Goal: Task Accomplishment & Management: Complete application form

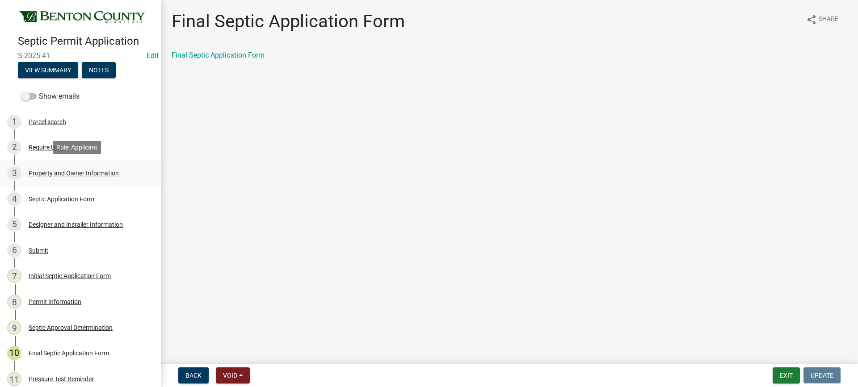
click at [68, 171] on div "Property and Owner Information" at bounding box center [74, 173] width 90 height 6
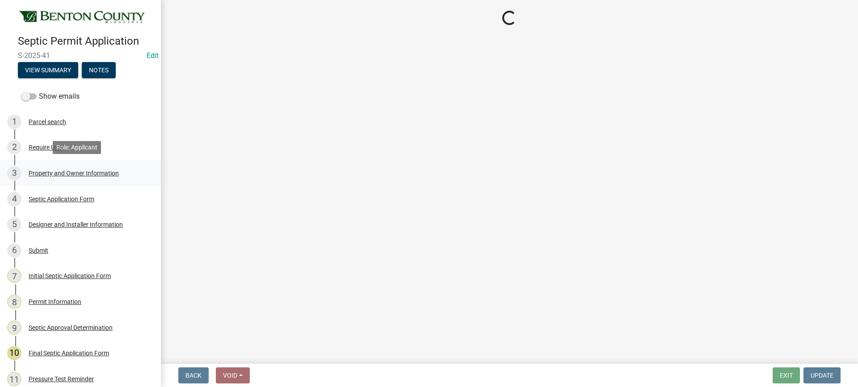
select select "3dace726-2193-4b77-872b-2fbbc186c502"
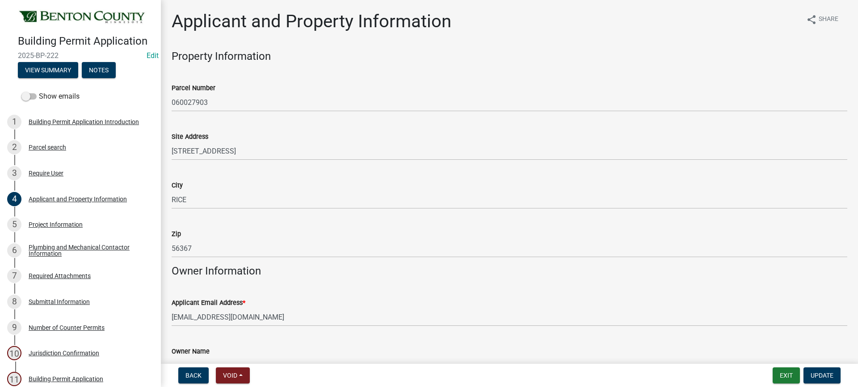
scroll to position [715, 0]
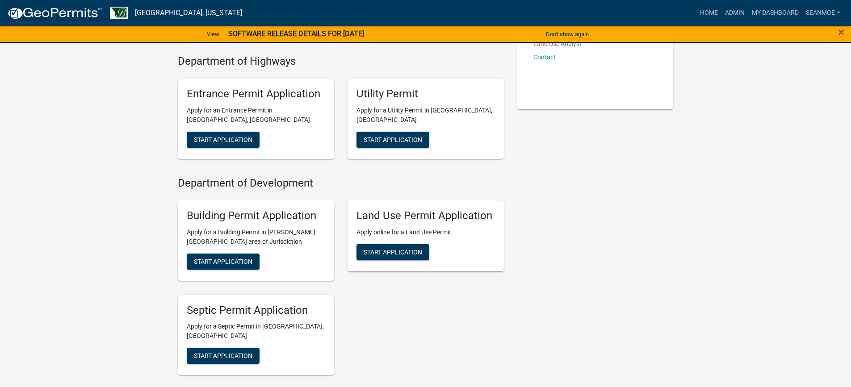
scroll to position [223, 0]
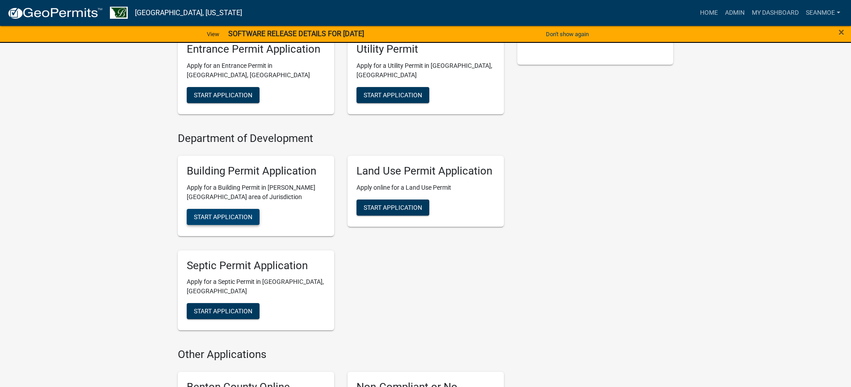
click at [235, 215] on span "Start Application" at bounding box center [223, 216] width 59 height 7
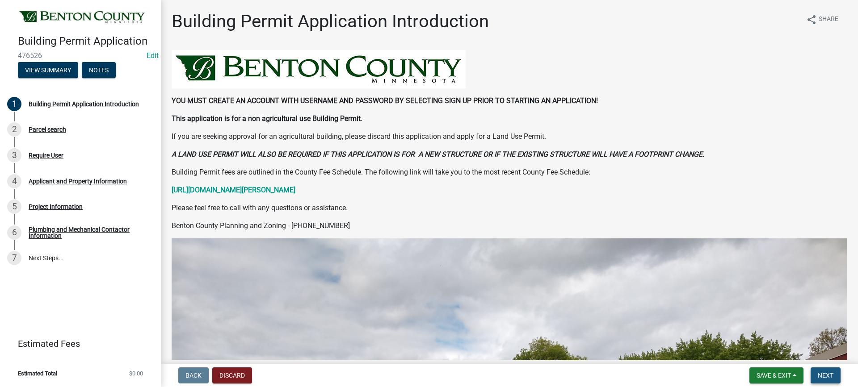
click at [830, 374] on span "Next" at bounding box center [825, 375] width 16 height 7
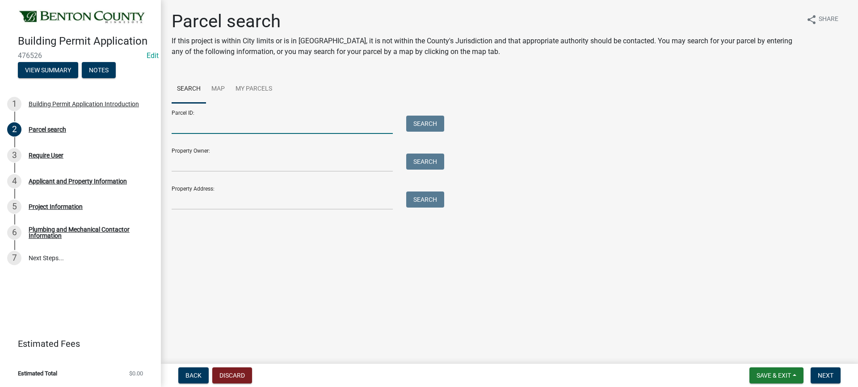
click at [317, 126] on input "Parcel ID:" at bounding box center [282, 125] width 221 height 18
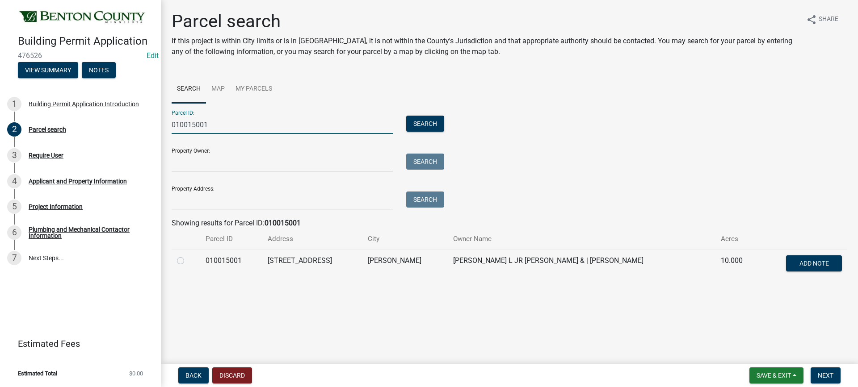
type input "010015001"
click at [188, 255] on label at bounding box center [188, 255] width 0 height 0
click at [188, 260] on input "radio" at bounding box center [191, 258] width 6 height 6
radio input "true"
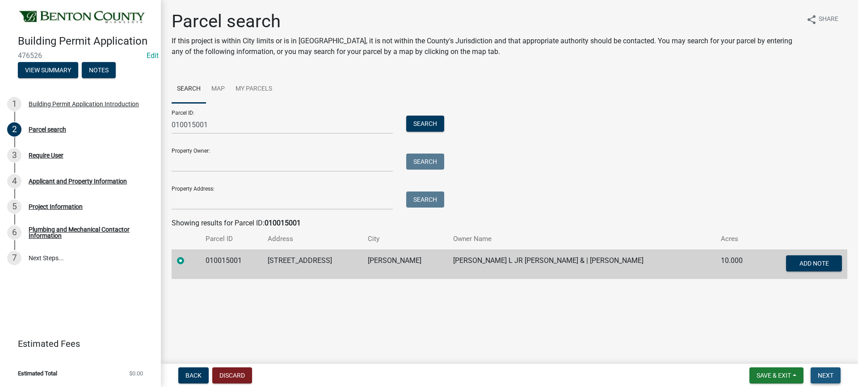
click at [824, 373] on span "Next" at bounding box center [825, 375] width 16 height 7
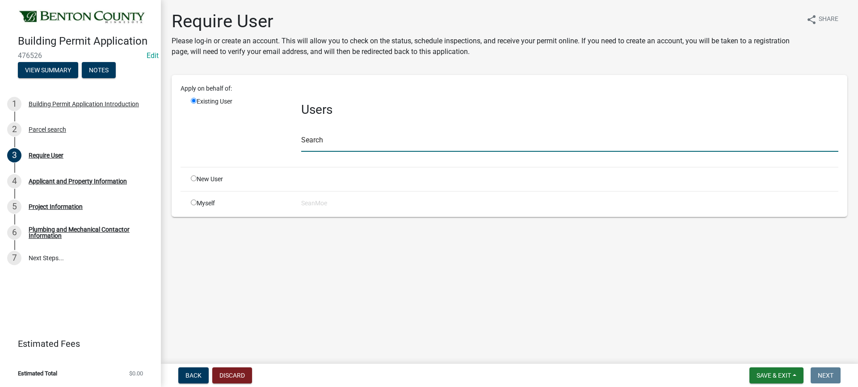
click at [349, 142] on input "text" at bounding box center [569, 143] width 537 height 18
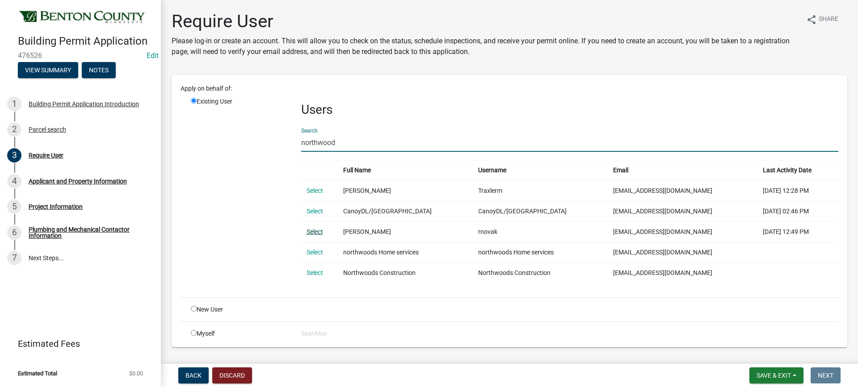
type input "northwood"
click at [318, 231] on link "Select" at bounding box center [314, 231] width 17 height 7
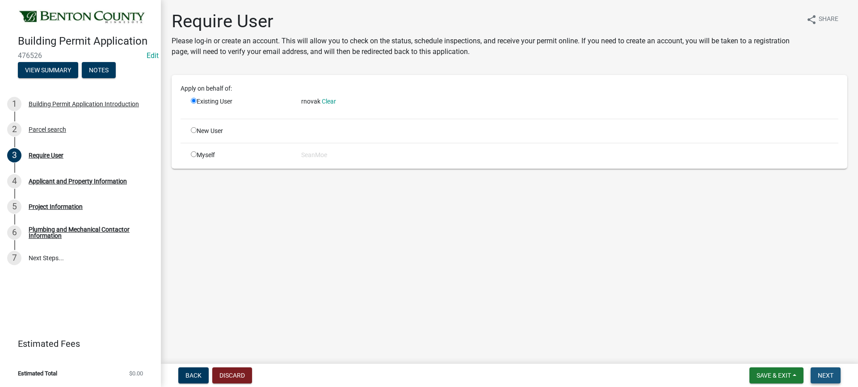
click at [827, 374] on span "Next" at bounding box center [825, 375] width 16 height 7
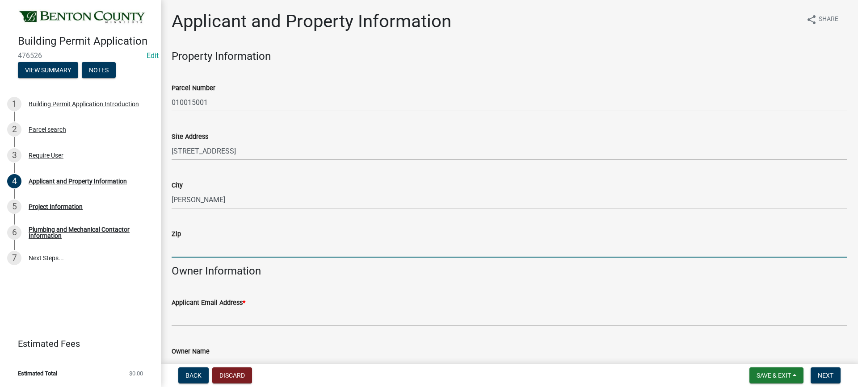
click at [222, 251] on input "Zip" at bounding box center [509, 248] width 675 height 18
type input "56329"
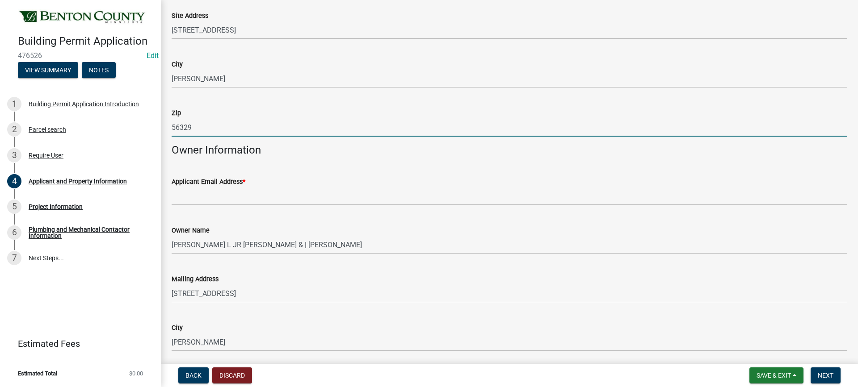
scroll to position [134, 0]
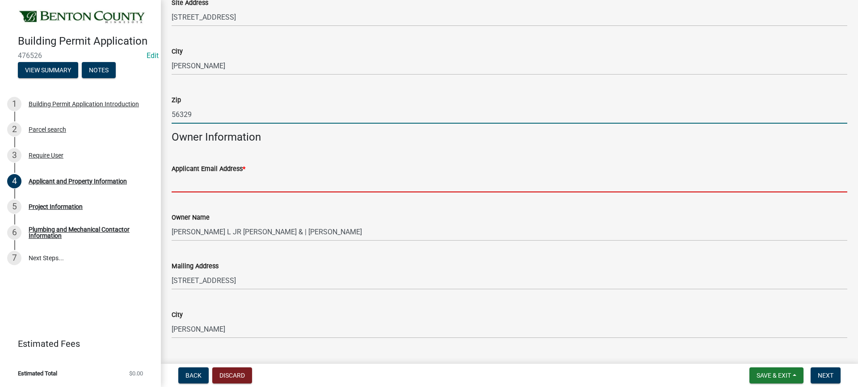
click at [273, 184] on input "Applicant Email Address *" at bounding box center [509, 183] width 675 height 18
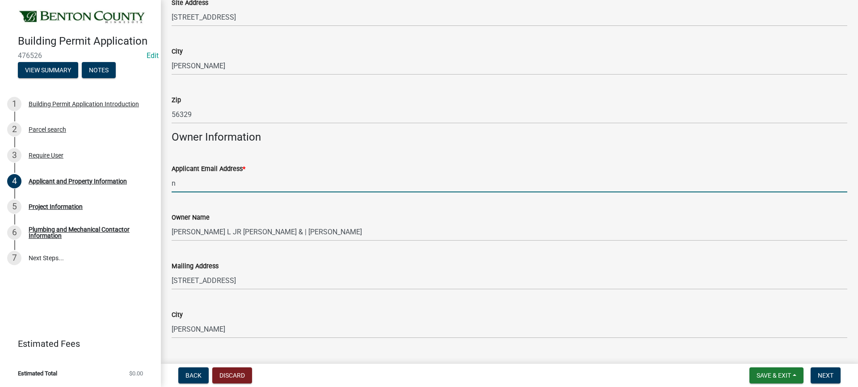
type input "[EMAIL_ADDRESS][DOMAIN_NAME]"
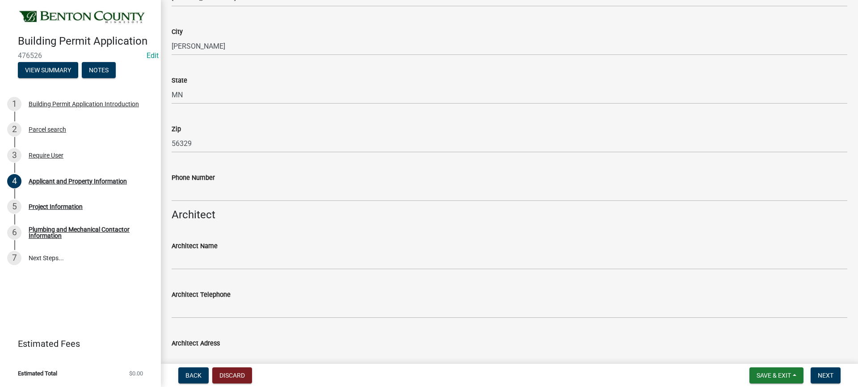
scroll to position [447, 0]
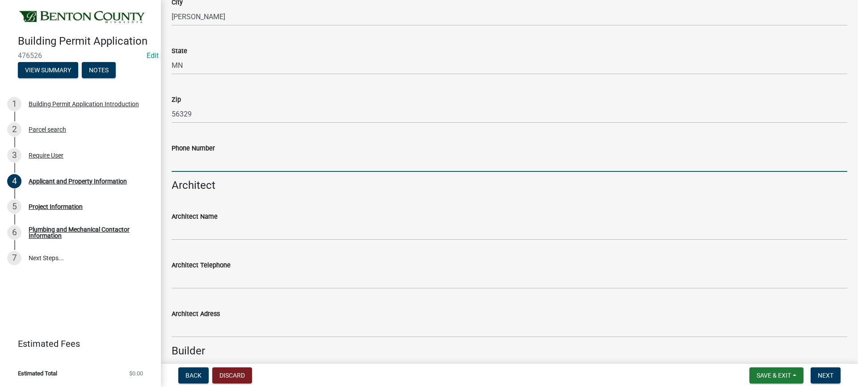
click at [214, 163] on input "Phone Number" at bounding box center [509, 163] width 675 height 18
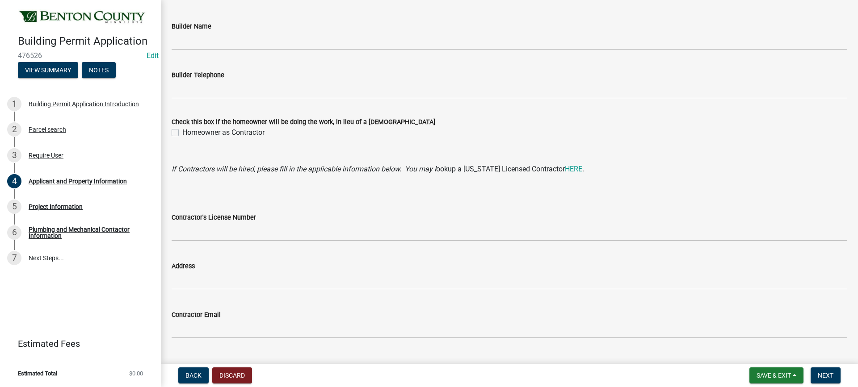
scroll to position [804, 0]
type input "[PHONE_NUMBER]"
click at [182, 131] on label "Homeowner as Contractor" at bounding box center [223, 131] width 82 height 11
click at [182, 131] on input "Homeowner as Contractor" at bounding box center [185, 129] width 6 height 6
checkbox input "true"
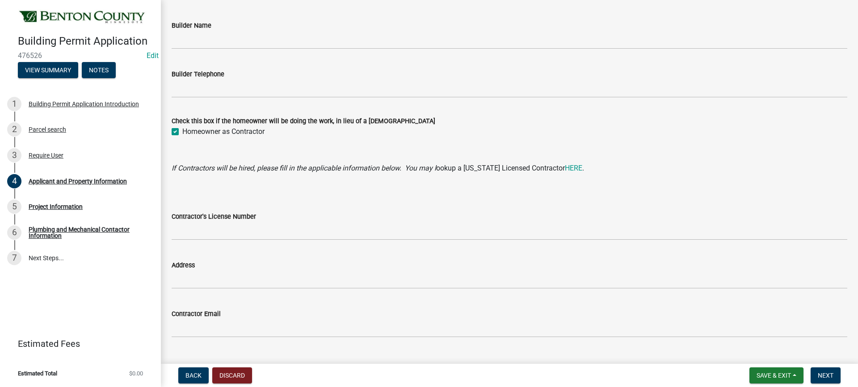
scroll to position [823, 0]
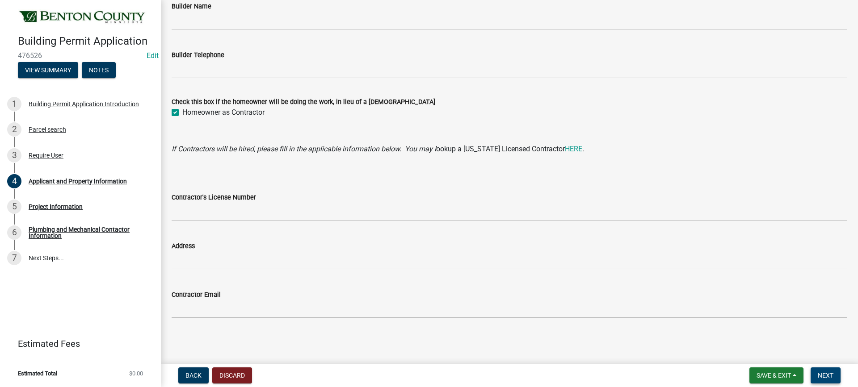
click at [829, 377] on span "Next" at bounding box center [825, 375] width 16 height 7
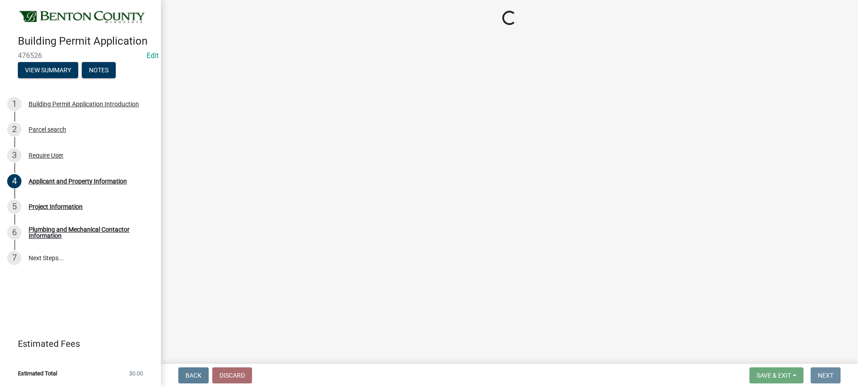
scroll to position [0, 0]
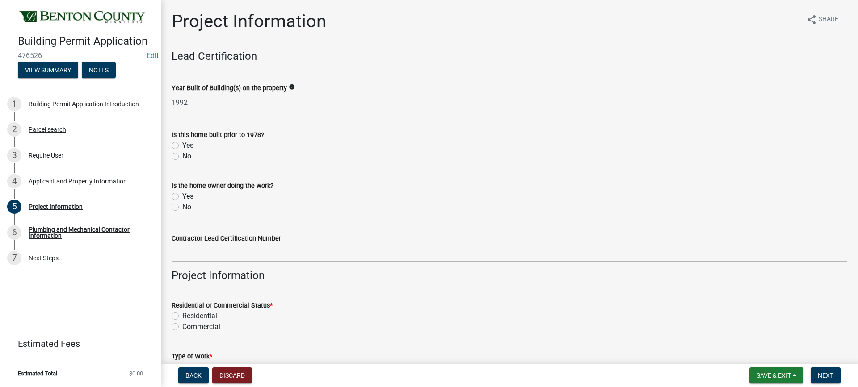
click at [182, 156] on label "No" at bounding box center [186, 156] width 9 height 11
click at [182, 156] on input "No" at bounding box center [185, 154] width 6 height 6
radio input "true"
click at [182, 197] on label "Yes" at bounding box center [187, 196] width 11 height 11
click at [182, 197] on input "Yes" at bounding box center [185, 194] width 6 height 6
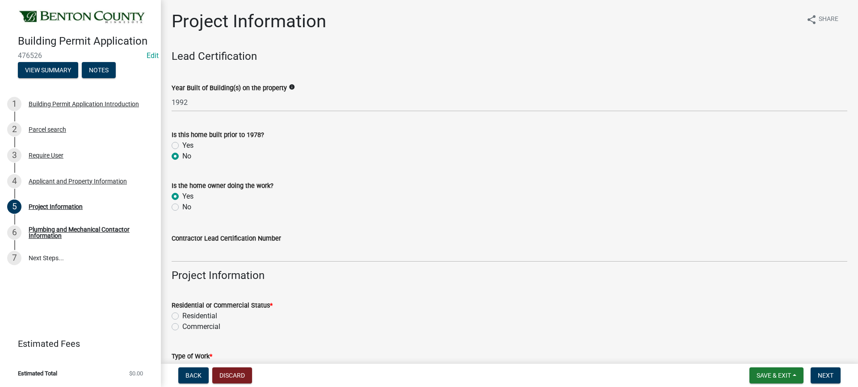
radio input "true"
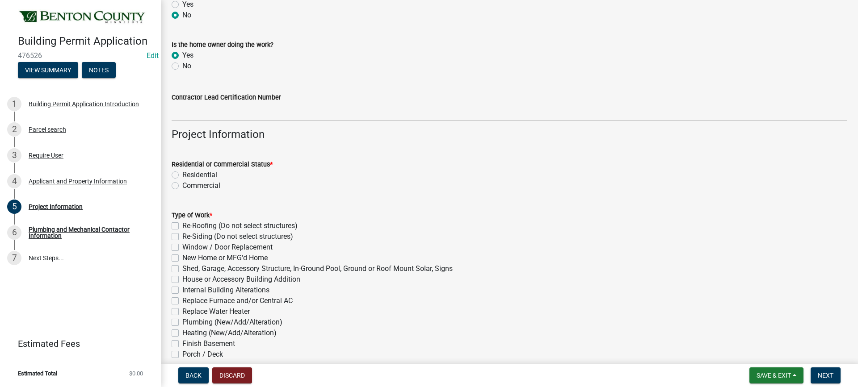
scroll to position [179, 0]
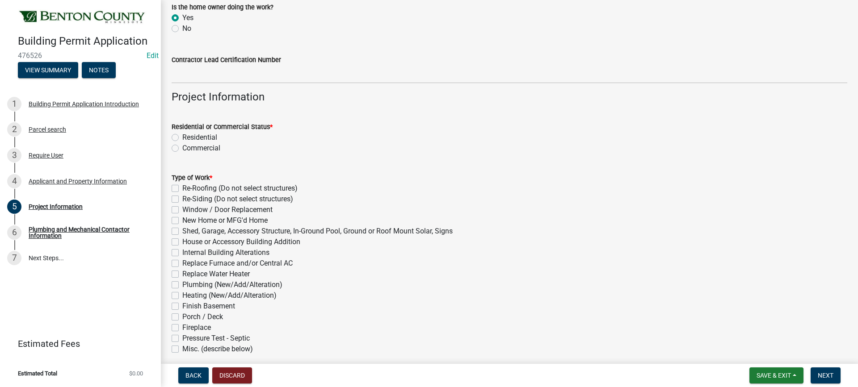
click at [182, 137] on label "Residential" at bounding box center [199, 137] width 35 height 11
click at [182, 137] on input "Residential" at bounding box center [185, 135] width 6 height 6
radio input "true"
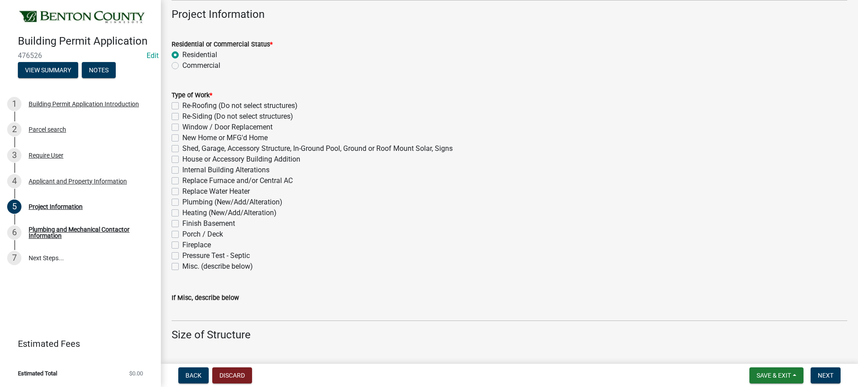
scroll to position [268, 0]
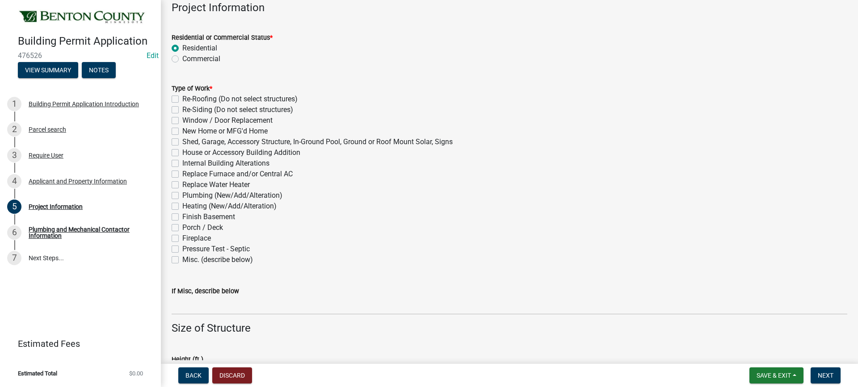
click at [182, 151] on label "House or Accessory Building Addition" at bounding box center [241, 152] width 118 height 11
click at [182, 151] on input "House or Accessory Building Addition" at bounding box center [185, 150] width 6 height 6
checkbox input "true"
checkbox input "false"
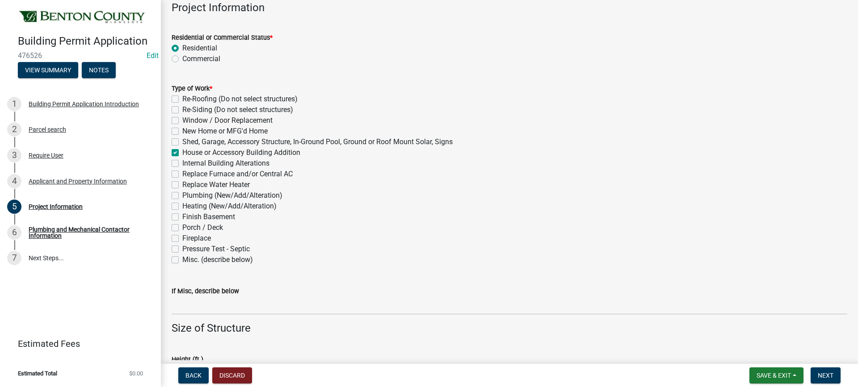
checkbox input "false"
checkbox input "true"
checkbox input "false"
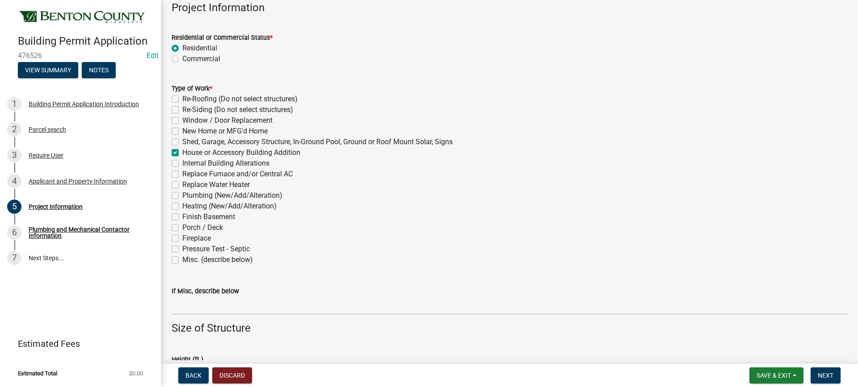
checkbox input "false"
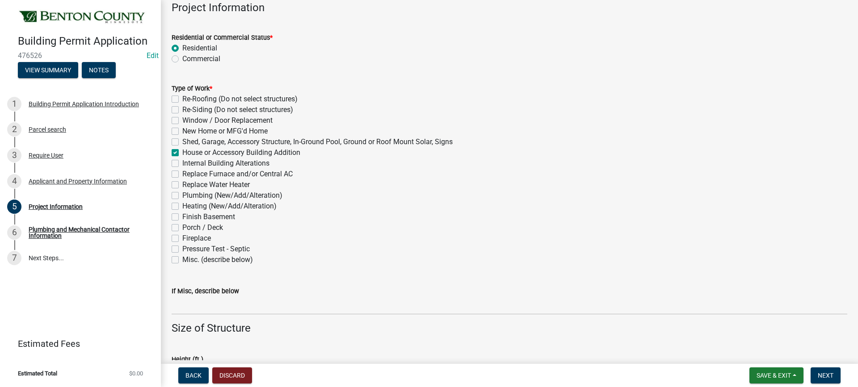
checkbox input "false"
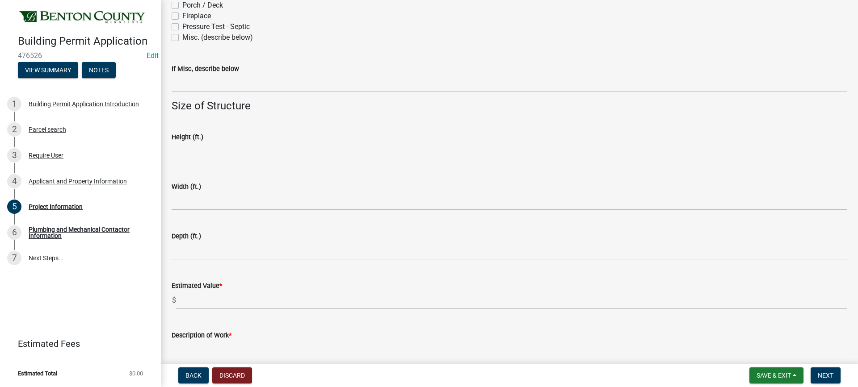
scroll to position [491, 0]
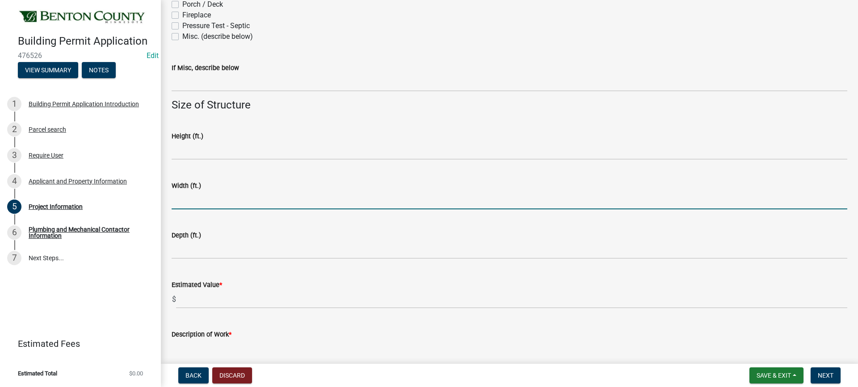
click at [202, 201] on input "text" at bounding box center [509, 200] width 675 height 18
type input "32"
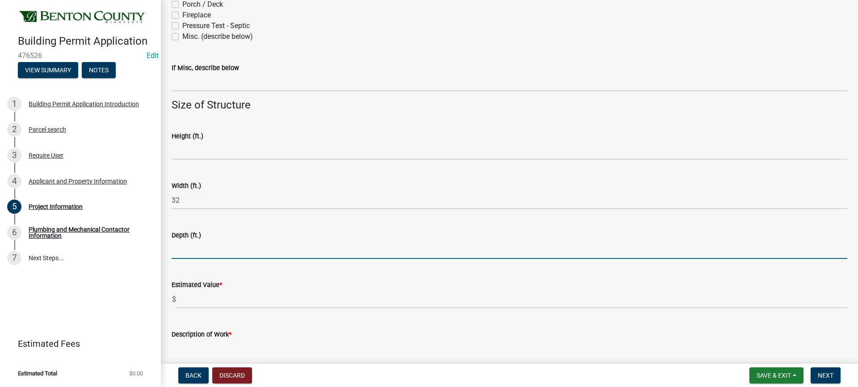
click at [189, 251] on input "text" at bounding box center [509, 250] width 675 height 18
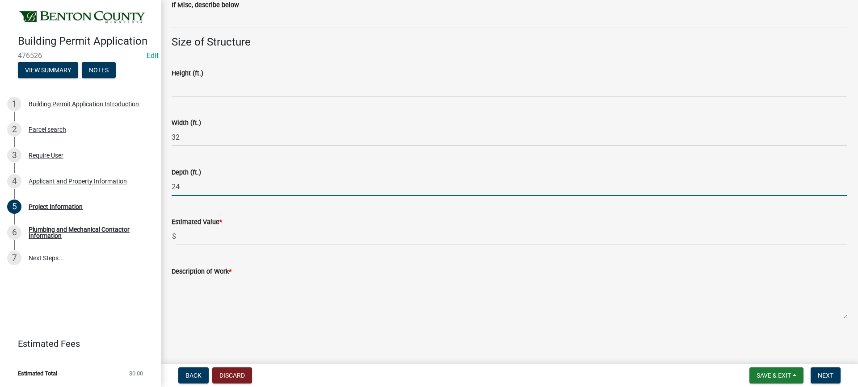
scroll to position [555, 0]
type input "24"
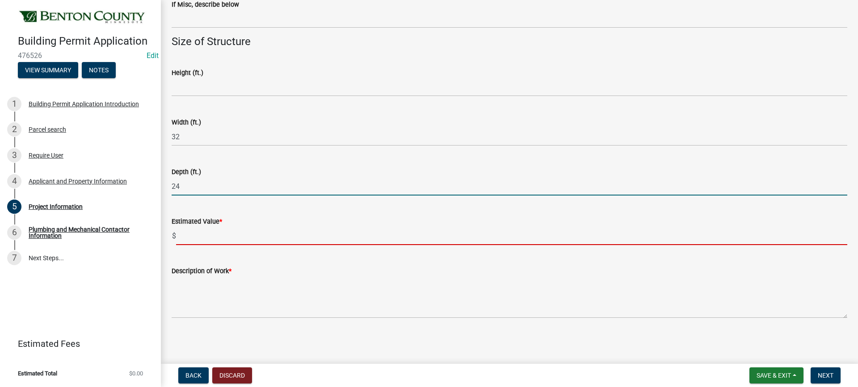
click at [188, 238] on input "text" at bounding box center [511, 236] width 671 height 18
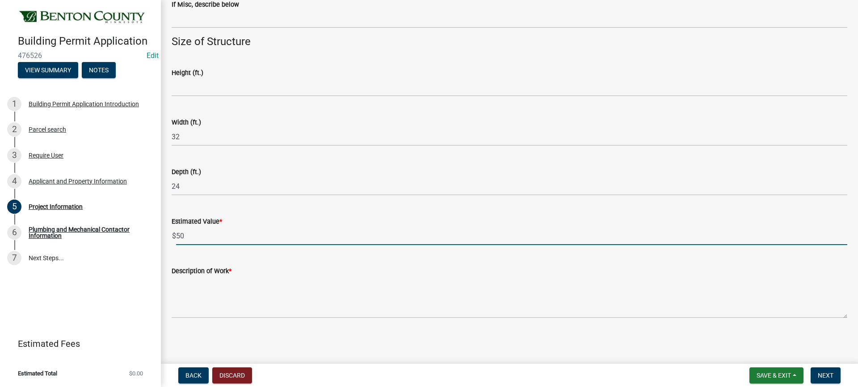
type input "5"
type input "25000"
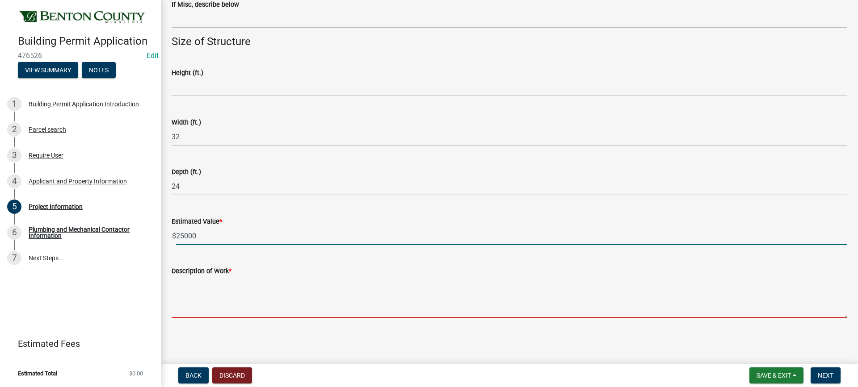
click at [233, 285] on textarea "Description of Work *" at bounding box center [509, 297] width 675 height 42
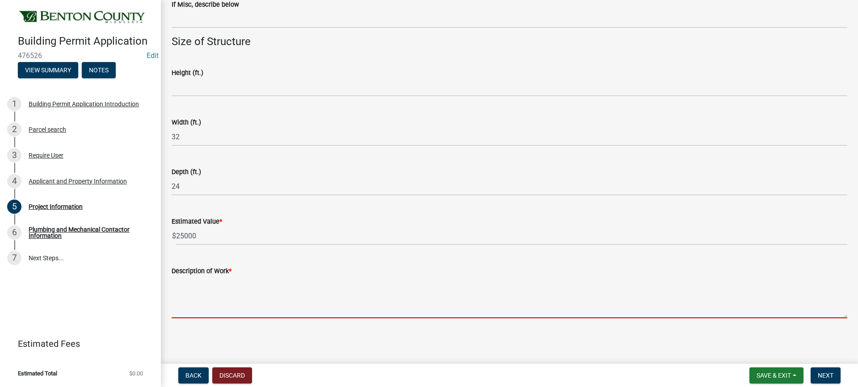
type textarea "A"
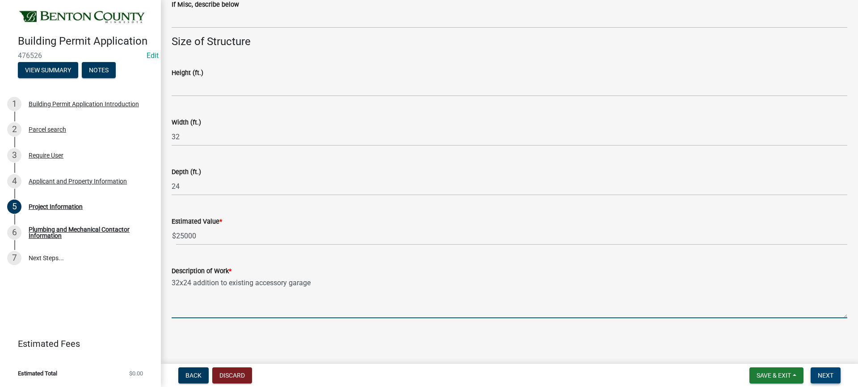
type textarea "32x24 addition to existing accessory garage"
click at [825, 377] on span "Next" at bounding box center [825, 375] width 16 height 7
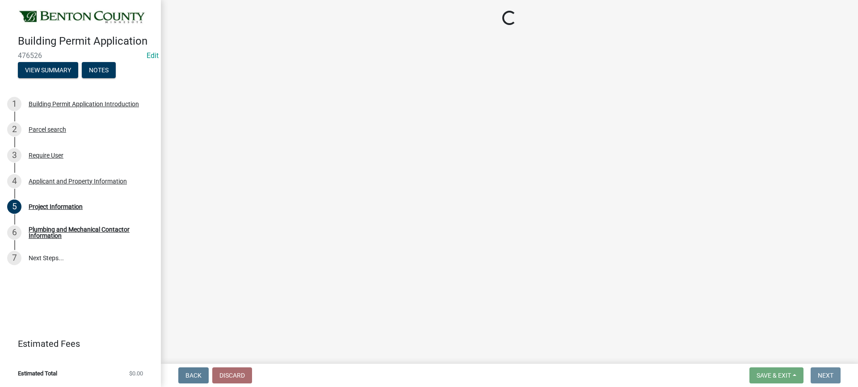
scroll to position [0, 0]
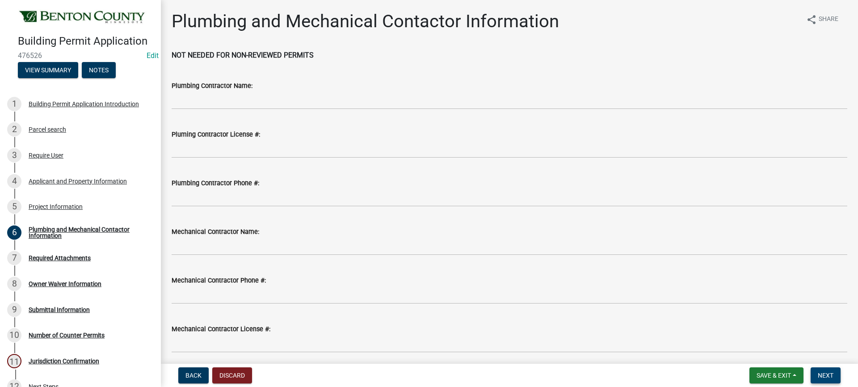
click at [826, 373] on span "Next" at bounding box center [825, 375] width 16 height 7
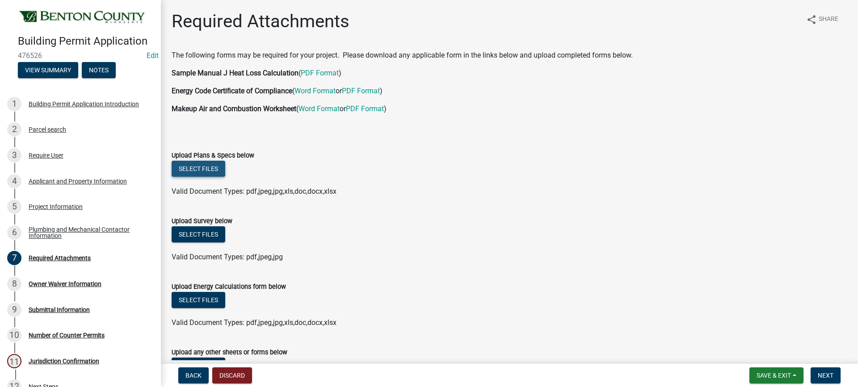
click at [201, 169] on button "Select files" at bounding box center [199, 169] width 54 height 16
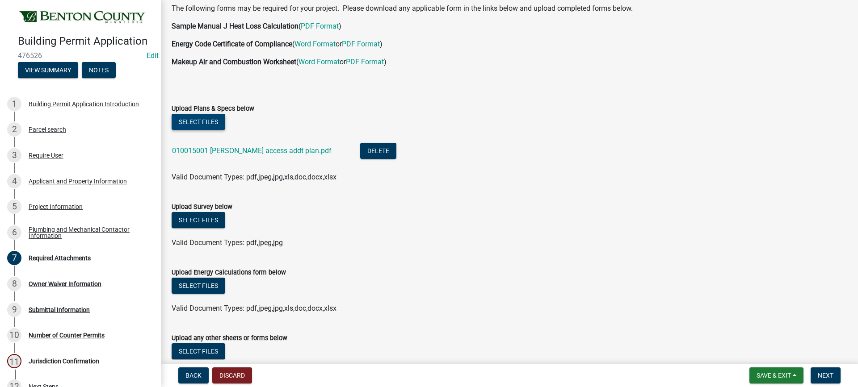
scroll to position [109, 0]
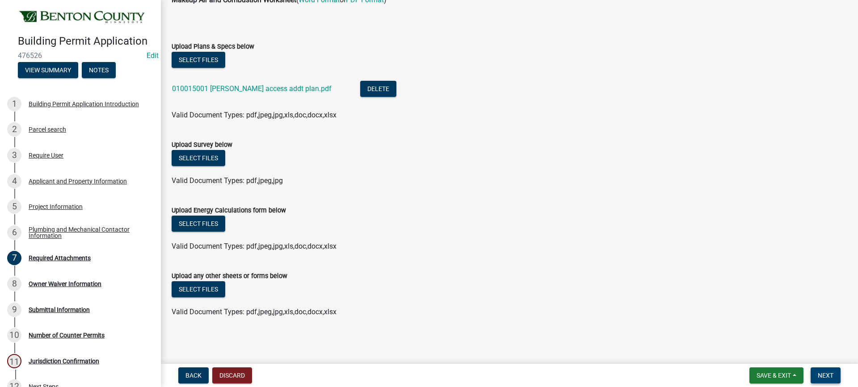
click at [820, 377] on span "Next" at bounding box center [825, 375] width 16 height 7
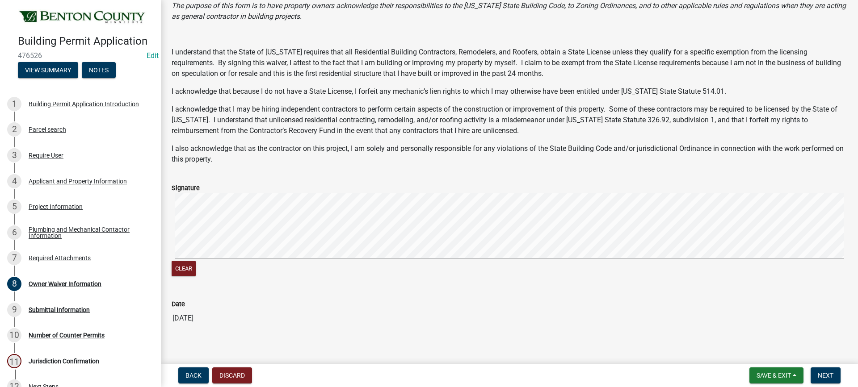
scroll to position [112, 0]
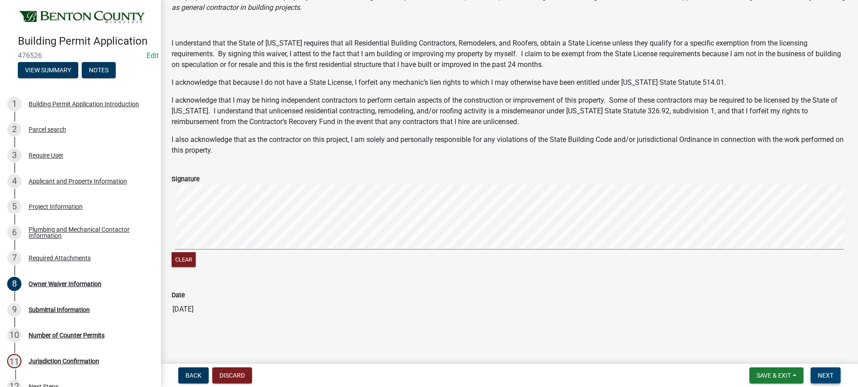
click at [823, 375] on span "Next" at bounding box center [825, 375] width 16 height 7
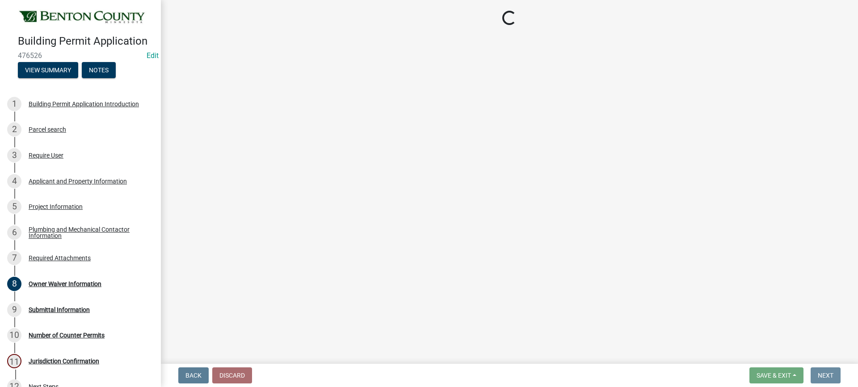
scroll to position [0, 0]
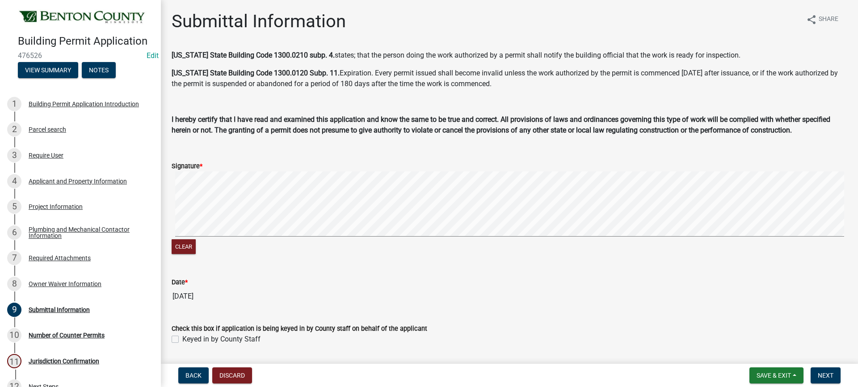
click at [210, 238] on signature-pad at bounding box center [509, 206] width 675 height 68
click at [259, 240] on div "Clear" at bounding box center [509, 214] width 675 height 85
click at [256, 239] on signature-pad at bounding box center [509, 206] width 675 height 68
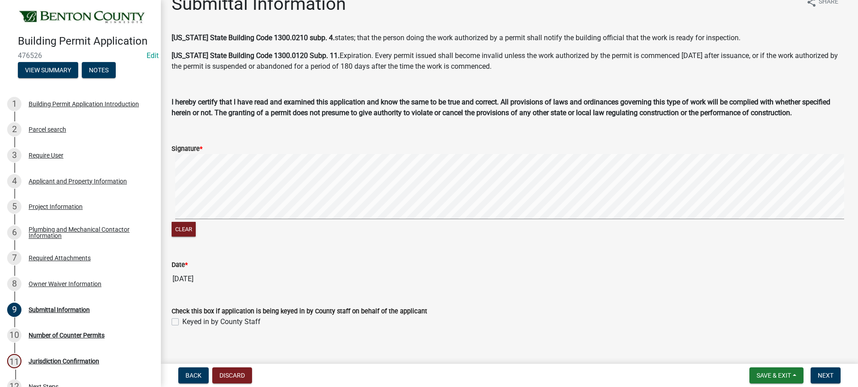
scroll to position [27, 0]
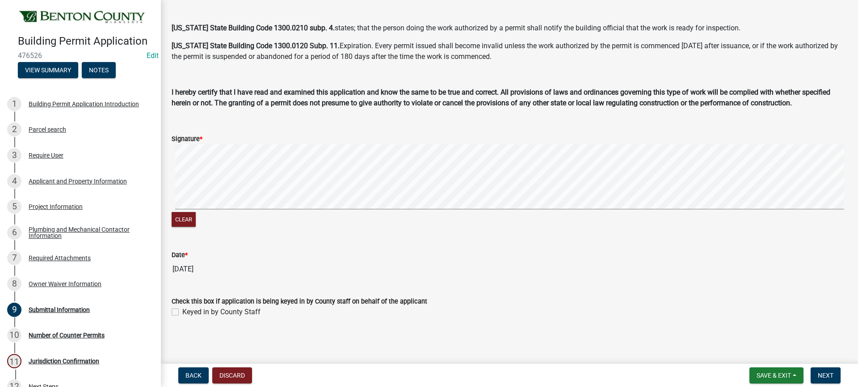
drag, startPoint x: 176, startPoint y: 311, endPoint x: 254, endPoint y: 311, distance: 77.7
click at [182, 311] on label "Keyed in by County Staff" at bounding box center [221, 312] width 78 height 11
click at [182, 311] on input "Keyed in by County Staff" at bounding box center [185, 310] width 6 height 6
checkbox input "true"
click at [823, 377] on span "Next" at bounding box center [825, 375] width 16 height 7
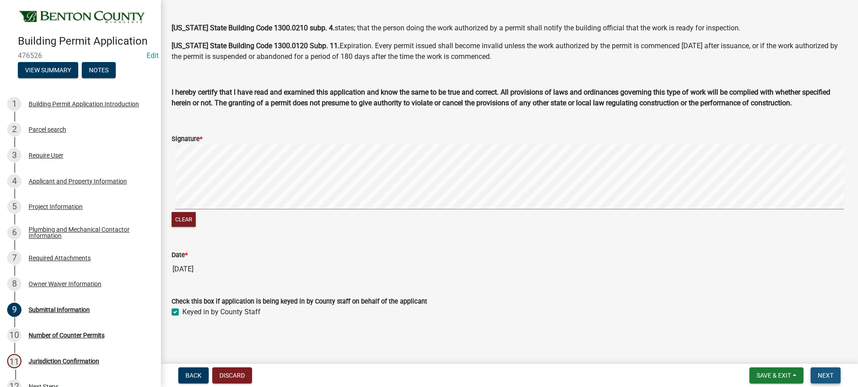
scroll to position [0, 0]
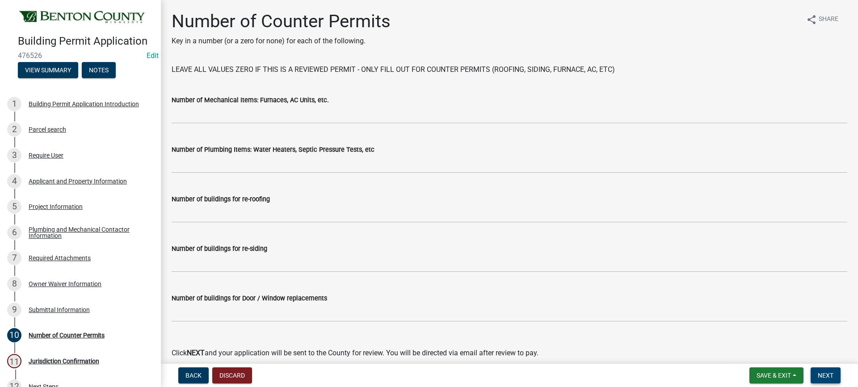
click at [823, 377] on span "Next" at bounding box center [825, 375] width 16 height 7
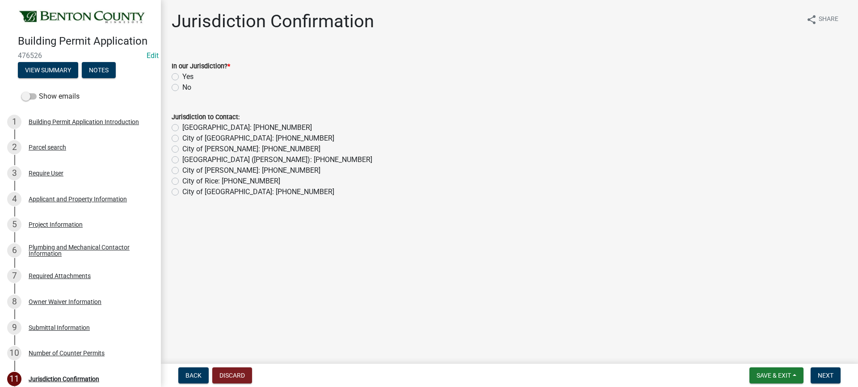
click at [182, 75] on label "Yes" at bounding box center [187, 76] width 11 height 11
click at [182, 75] on input "Yes" at bounding box center [185, 74] width 6 height 6
radio input "true"
click at [822, 374] on span "Next" at bounding box center [825, 375] width 16 height 7
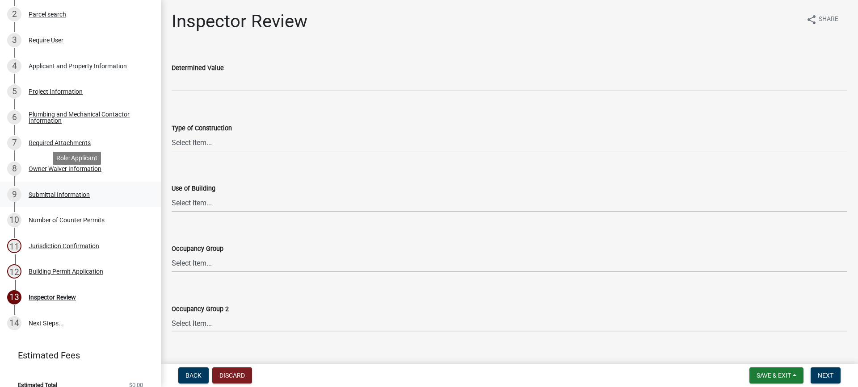
scroll to position [144, 0]
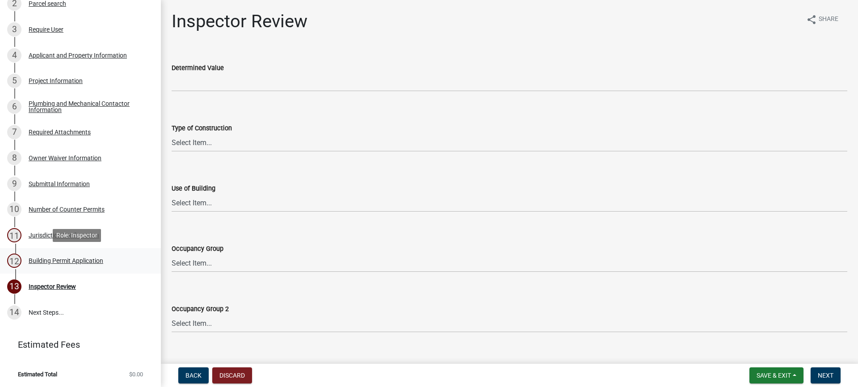
click at [81, 260] on div "Building Permit Application" at bounding box center [66, 261] width 75 height 6
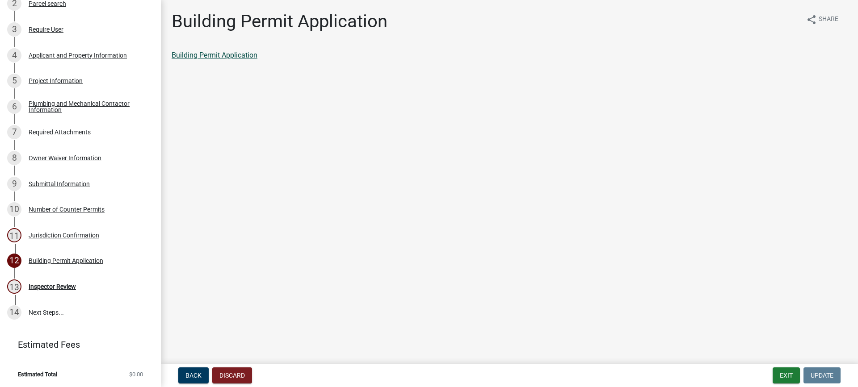
click at [215, 57] on link "Building Permit Application" at bounding box center [215, 55] width 86 height 8
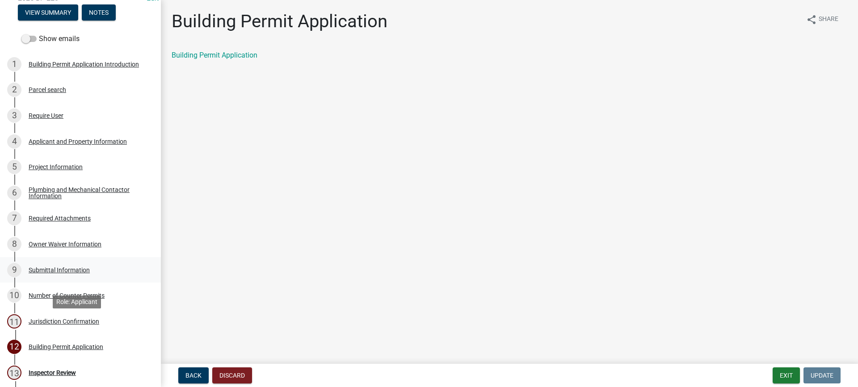
scroll to position [0, 0]
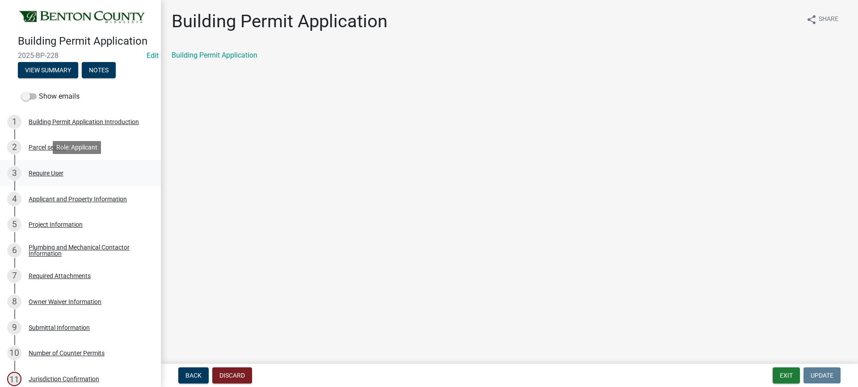
click at [54, 172] on div "Require User" at bounding box center [46, 173] width 35 height 6
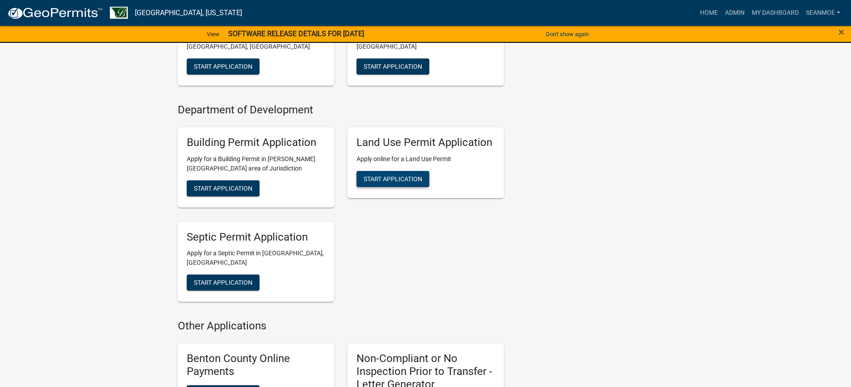
scroll to position [268, 0]
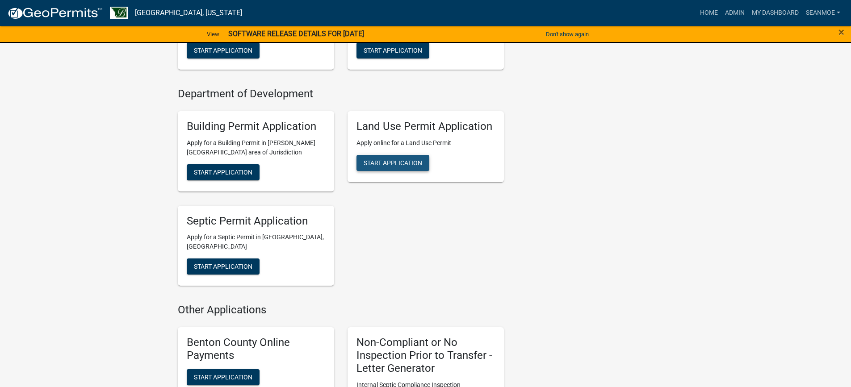
click at [391, 165] on span "Start Application" at bounding box center [393, 162] width 59 height 7
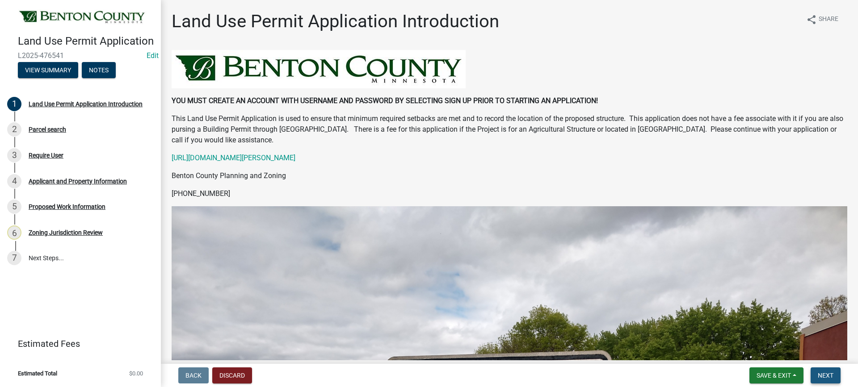
click at [825, 377] on span "Next" at bounding box center [825, 375] width 16 height 7
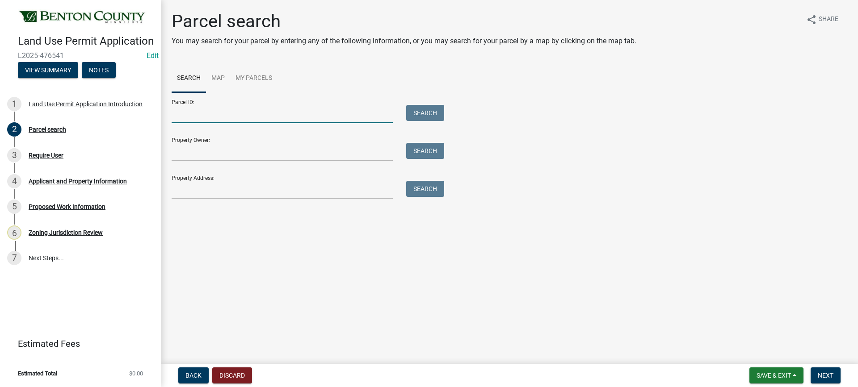
click at [236, 114] on input "Parcel ID:" at bounding box center [282, 114] width 221 height 18
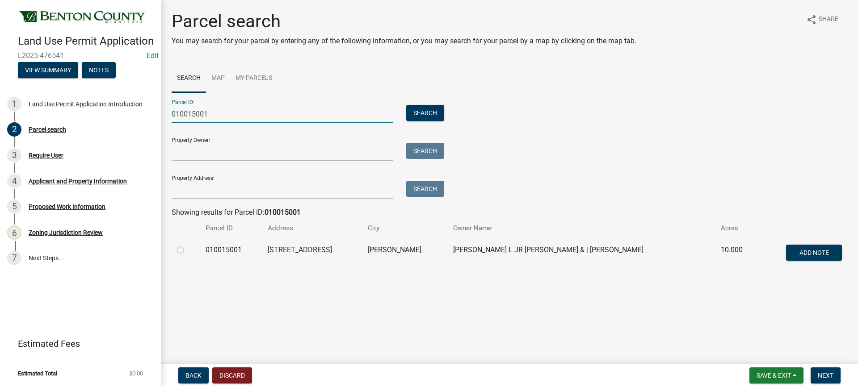
type input "010015001"
click at [188, 245] on label at bounding box center [188, 245] width 0 height 0
click at [188, 251] on input "radio" at bounding box center [191, 248] width 6 height 6
radio input "true"
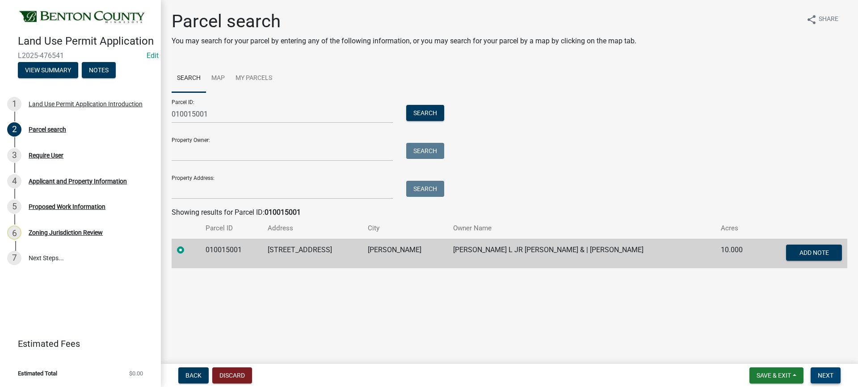
click at [829, 378] on span "Next" at bounding box center [825, 375] width 16 height 7
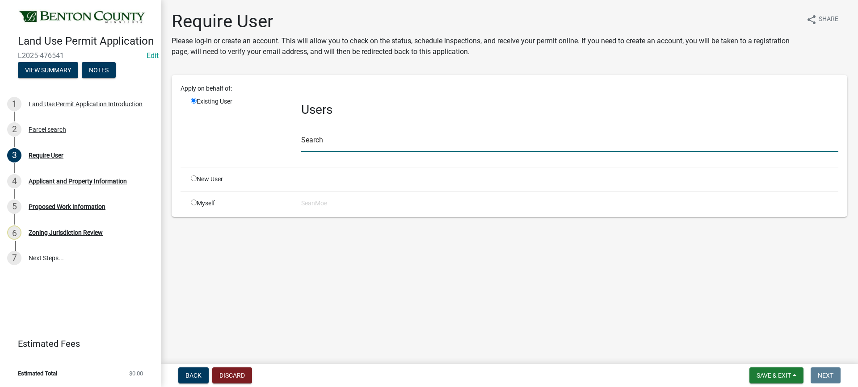
click at [347, 140] on input "text" at bounding box center [569, 143] width 537 height 18
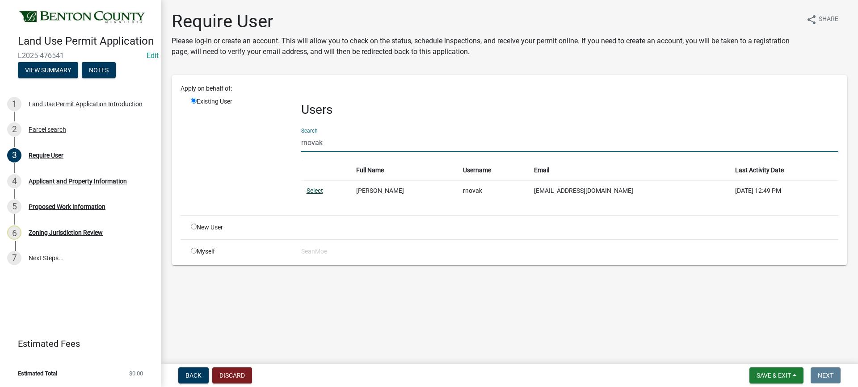
type input "rnovak"
click at [312, 191] on link "Select" at bounding box center [314, 190] width 17 height 7
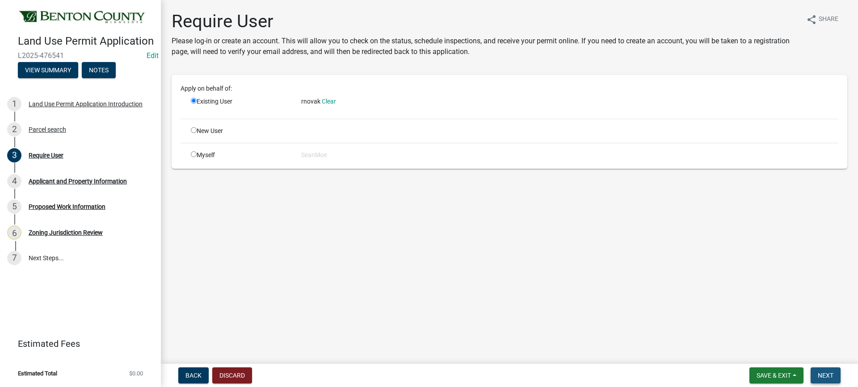
click at [825, 375] on span "Next" at bounding box center [825, 375] width 16 height 7
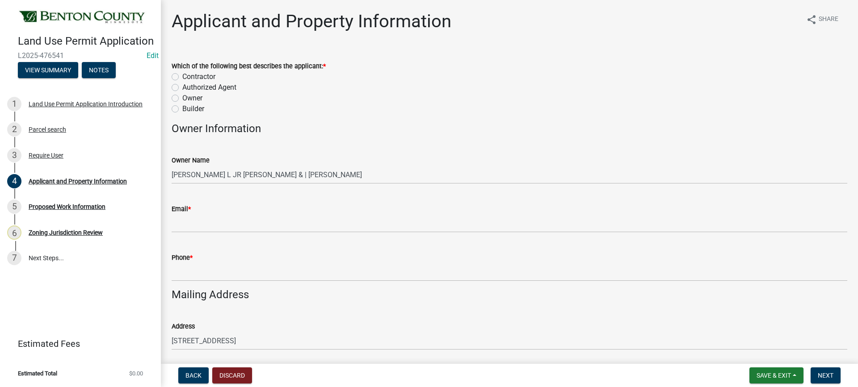
click at [182, 98] on label "Owner" at bounding box center [192, 98] width 20 height 11
click at [182, 98] on input "Owner" at bounding box center [185, 96] width 6 height 6
radio input "true"
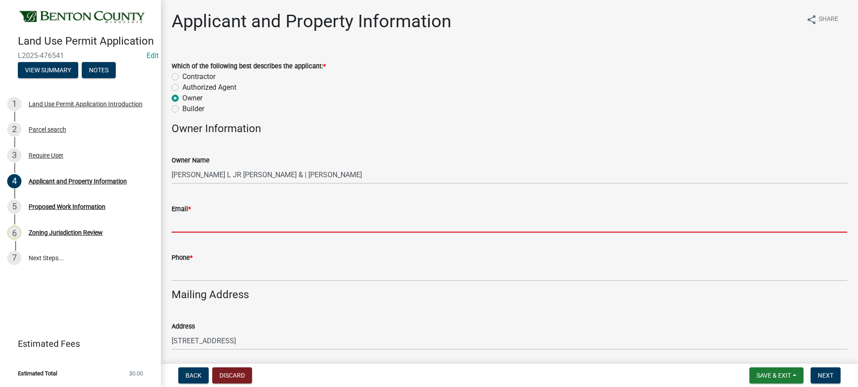
click at [204, 226] on input "Email *" at bounding box center [509, 223] width 675 height 18
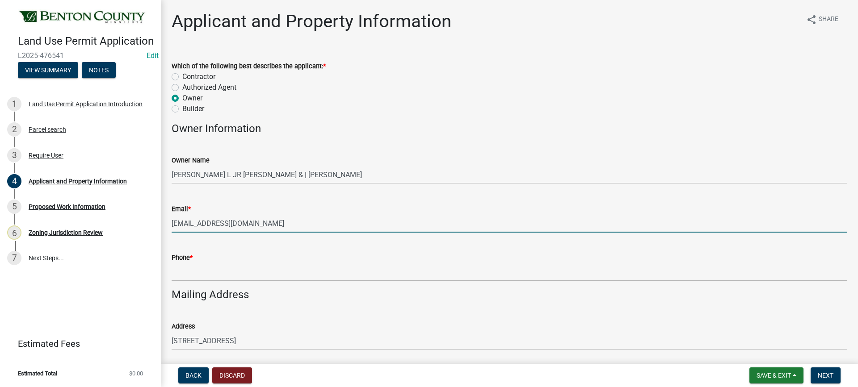
type input "[EMAIL_ADDRESS][DOMAIN_NAME]"
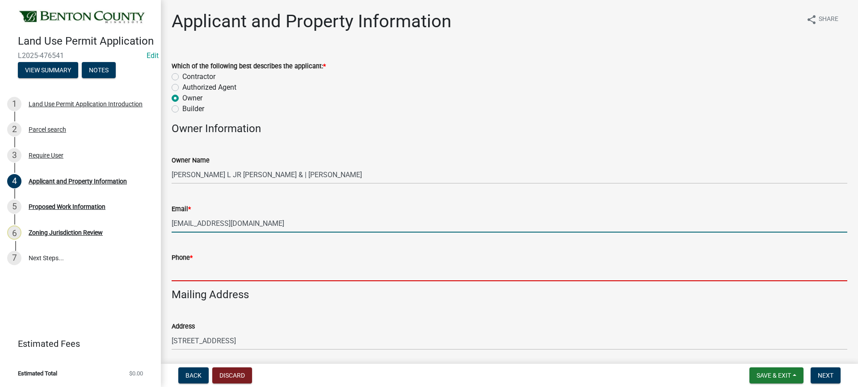
click at [190, 274] on input "Phone *" at bounding box center [509, 272] width 675 height 18
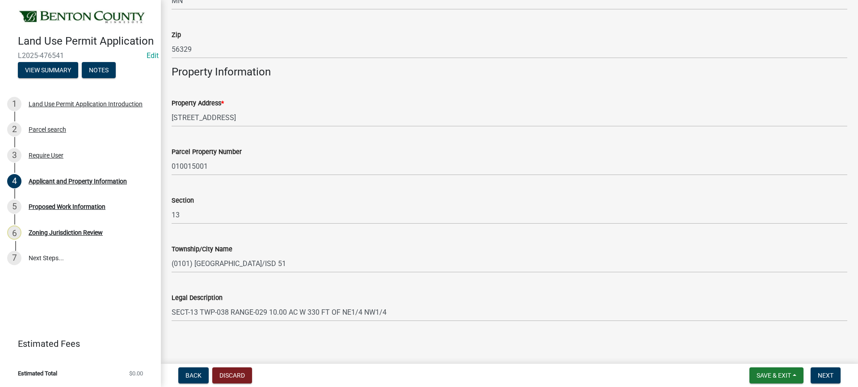
scroll to position [441, 0]
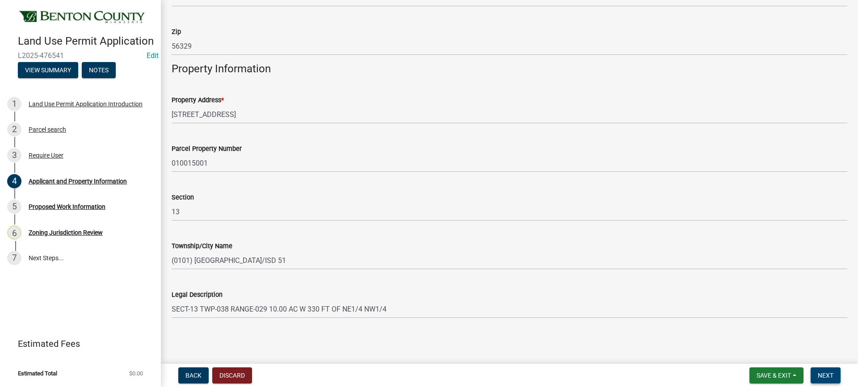
type input "[PHONE_NUMBER]"
click at [826, 376] on span "Next" at bounding box center [825, 375] width 16 height 7
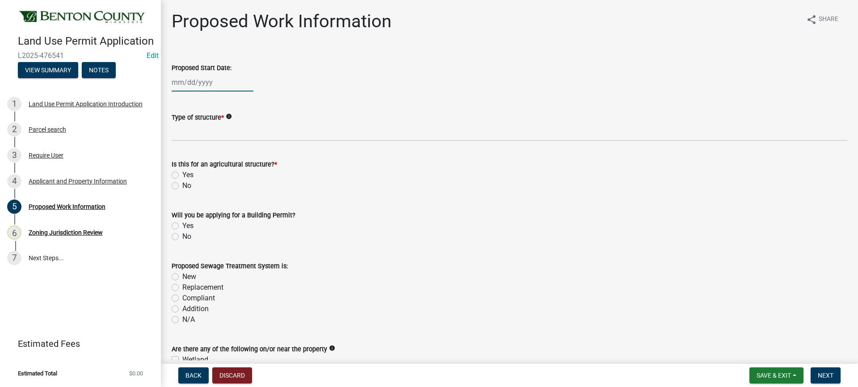
click at [197, 80] on div at bounding box center [213, 82] width 82 height 18
select select "9"
select select "2025"
click at [240, 158] on div "19" at bounding box center [237, 158] width 14 height 14
type input "09/19/2025"
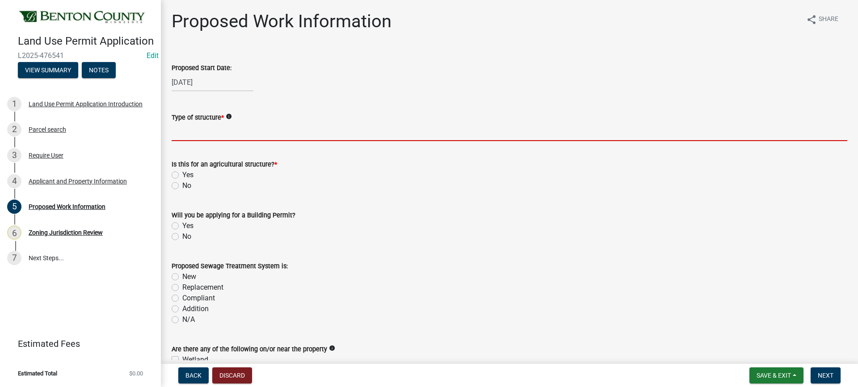
click at [215, 135] on input "Type of structure *" at bounding box center [509, 132] width 675 height 18
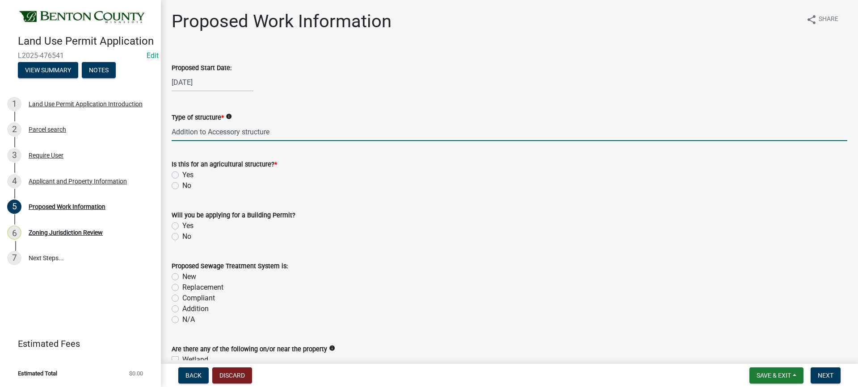
type input "Addition to Accessory structure"
click at [182, 184] on label "No" at bounding box center [186, 185] width 9 height 11
click at [182, 184] on input "No" at bounding box center [185, 183] width 6 height 6
radio input "true"
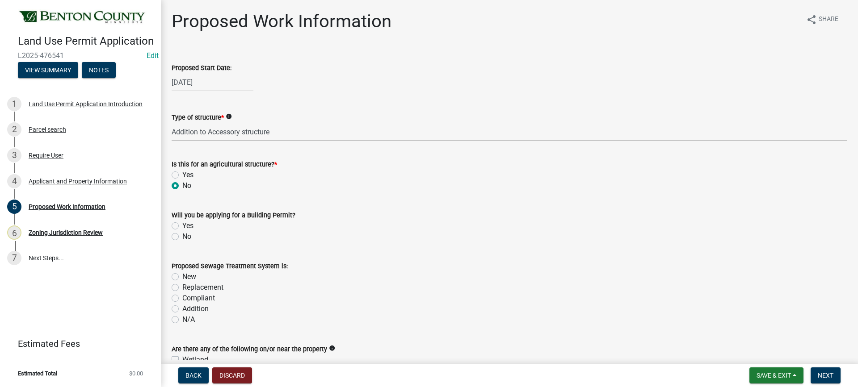
click at [182, 225] on label "Yes" at bounding box center [187, 226] width 11 height 11
click at [182, 225] on input "Yes" at bounding box center [185, 224] width 6 height 6
radio input "true"
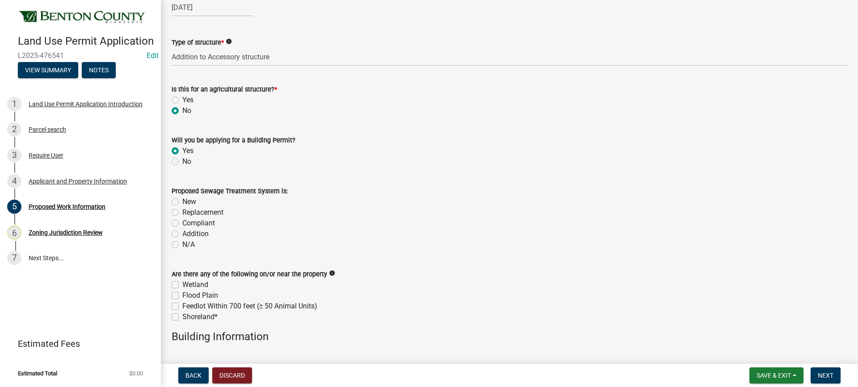
scroll to position [89, 0]
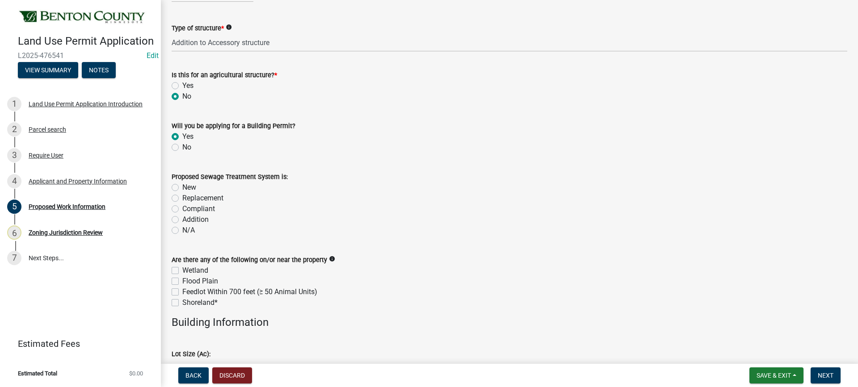
click at [182, 209] on label "Compliant" at bounding box center [198, 209] width 33 height 11
click at [182, 209] on input "Compliant" at bounding box center [185, 207] width 6 height 6
radio input "true"
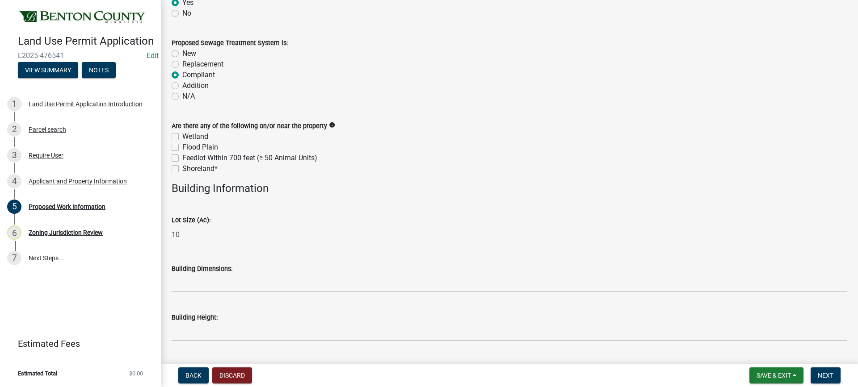
scroll to position [268, 0]
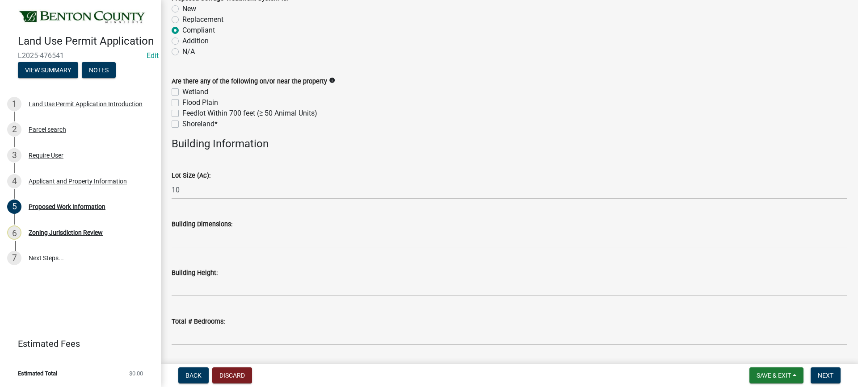
click at [182, 92] on label "Wetland" at bounding box center [195, 92] width 26 height 11
click at [182, 92] on input "Wetland" at bounding box center [185, 90] width 6 height 6
checkbox input "true"
checkbox input "false"
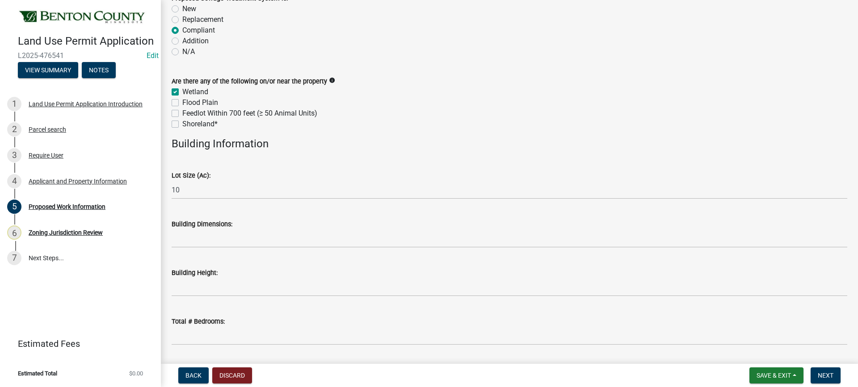
checkbox input "false"
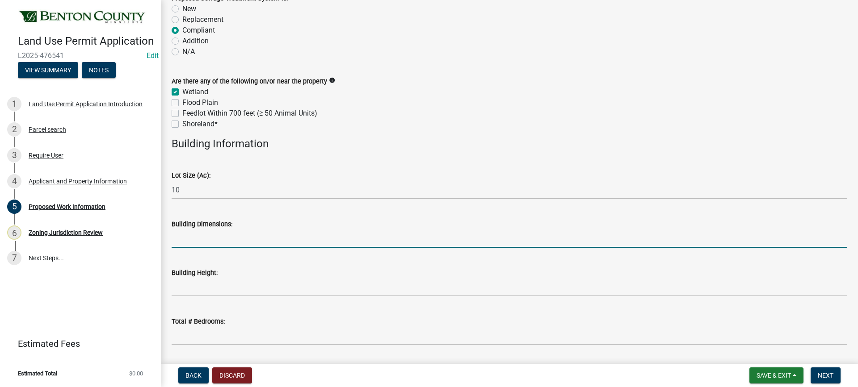
click at [235, 241] on input "Building Dimensions:" at bounding box center [509, 239] width 675 height 18
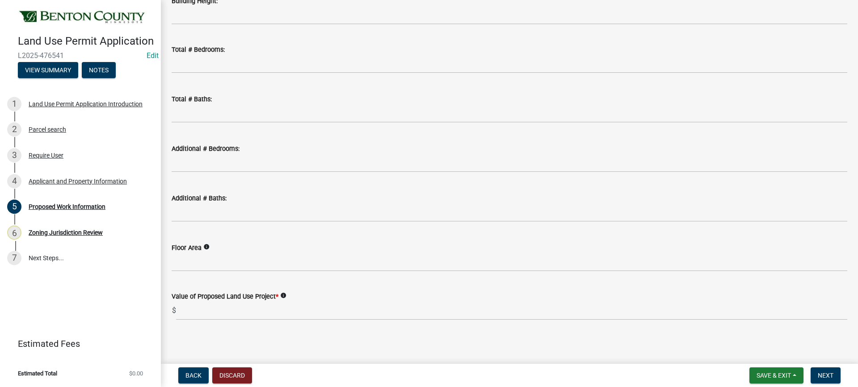
scroll to position [543, 0]
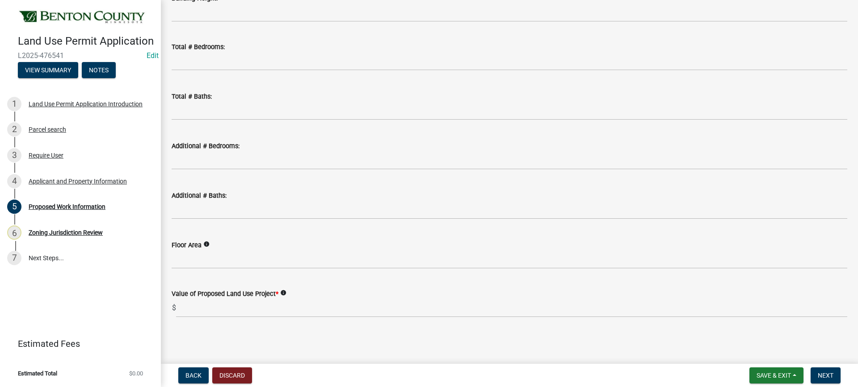
type input "32x24"
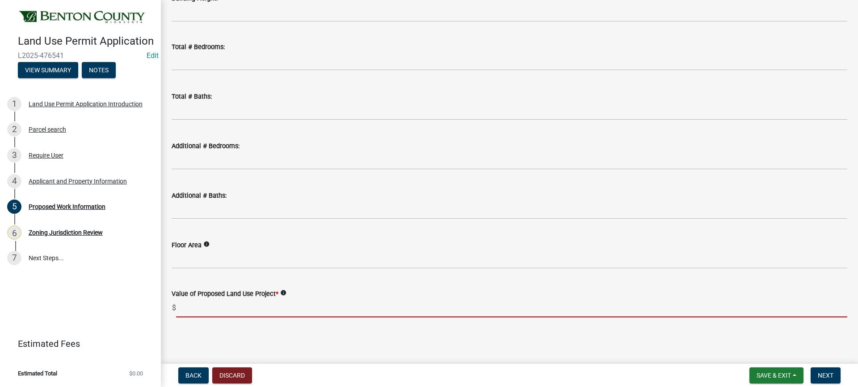
click at [196, 310] on input "text" at bounding box center [511, 308] width 671 height 18
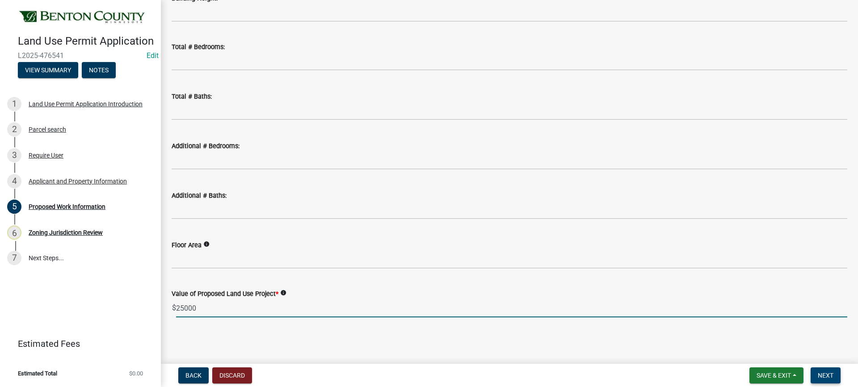
type input "25000"
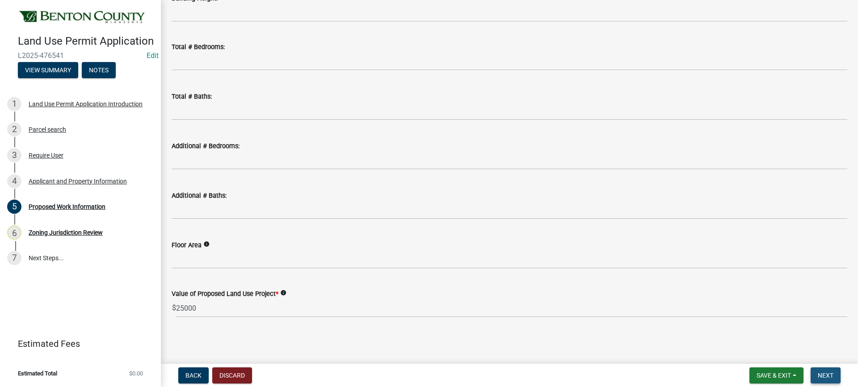
click at [829, 377] on span "Next" at bounding box center [825, 375] width 16 height 7
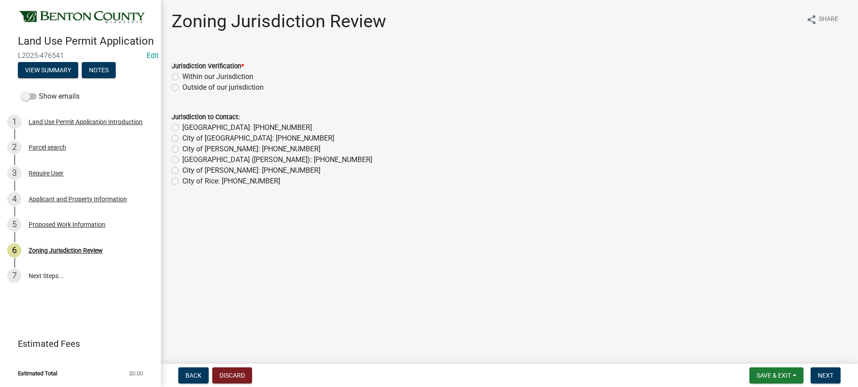
click at [182, 76] on label "Within our Jurisdiction" at bounding box center [217, 76] width 71 height 11
click at [182, 76] on input "Within our Jurisdiction" at bounding box center [185, 74] width 6 height 6
radio input "true"
click at [825, 375] on span "Next" at bounding box center [825, 375] width 16 height 7
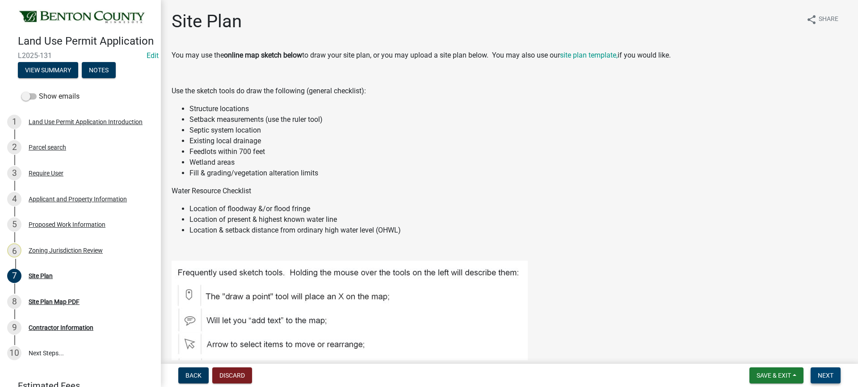
click at [829, 373] on span "Next" at bounding box center [825, 375] width 16 height 7
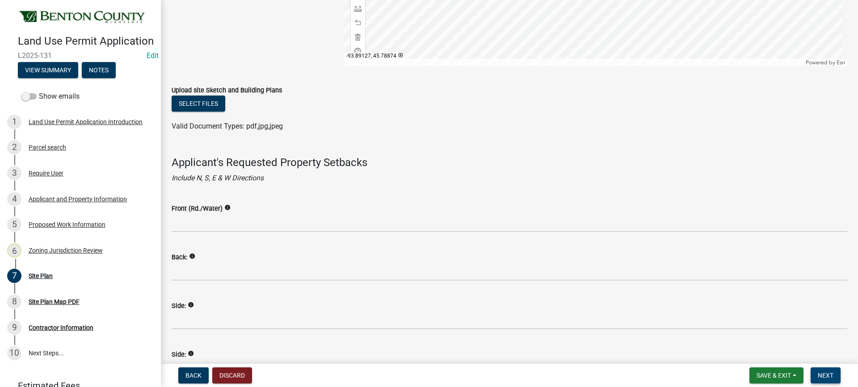
scroll to position [450, 0]
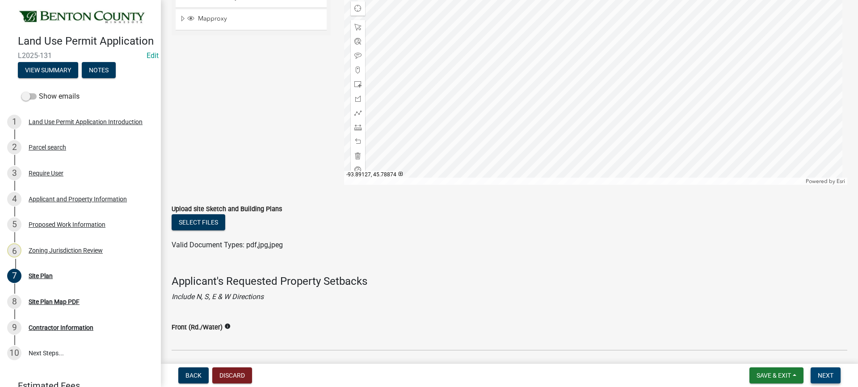
click at [823, 377] on span "Next" at bounding box center [825, 375] width 16 height 7
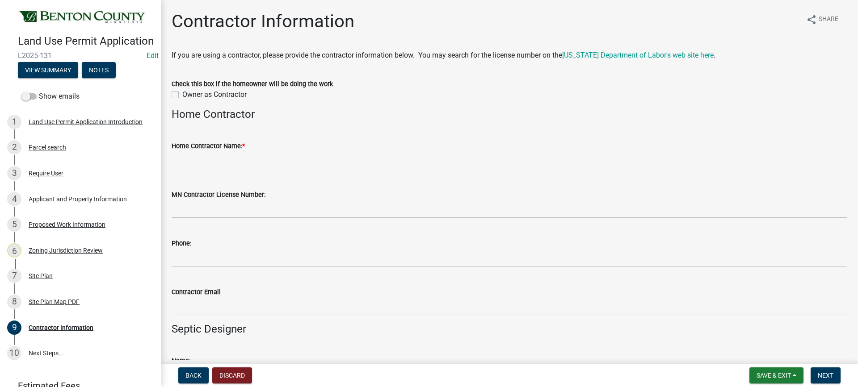
click at [182, 94] on label "Owner as Contractor" at bounding box center [214, 94] width 64 height 11
click at [182, 94] on input "Owner as Contractor" at bounding box center [185, 92] width 6 height 6
checkbox input "true"
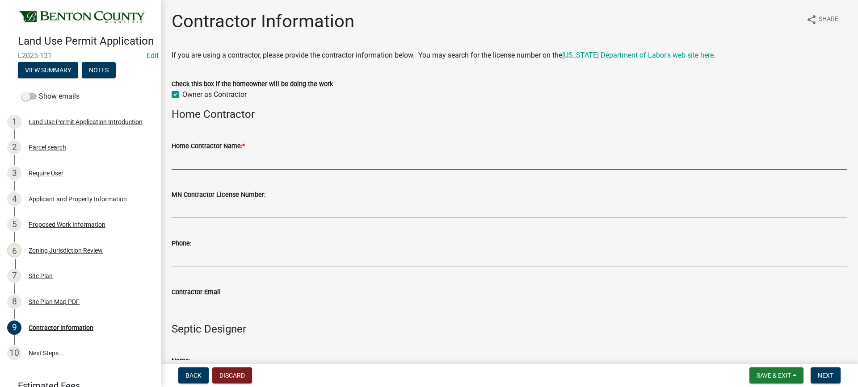
click at [245, 166] on input "Home Contractor Name: *" at bounding box center [509, 160] width 675 height 18
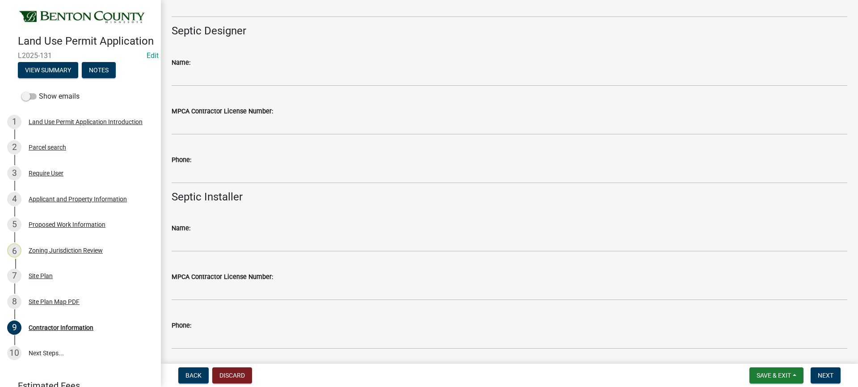
scroll to position [329, 0]
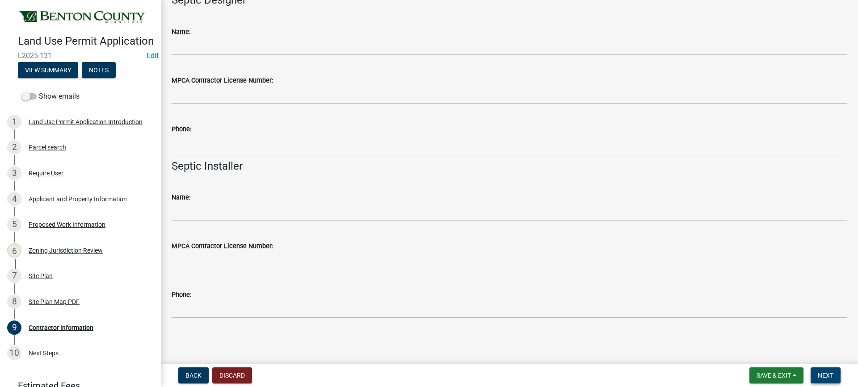
type input "Ray Novak"
click at [823, 374] on span "Next" at bounding box center [825, 375] width 16 height 7
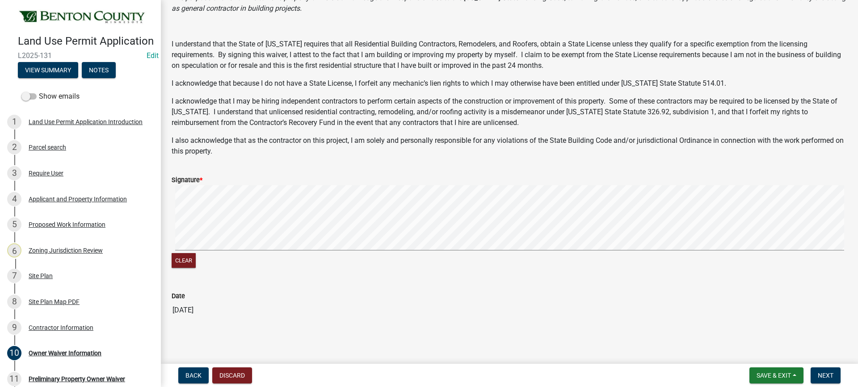
scroll to position [112, 0]
click at [256, 251] on signature-pad at bounding box center [509, 218] width 675 height 68
click at [822, 377] on span "Next" at bounding box center [825, 375] width 16 height 7
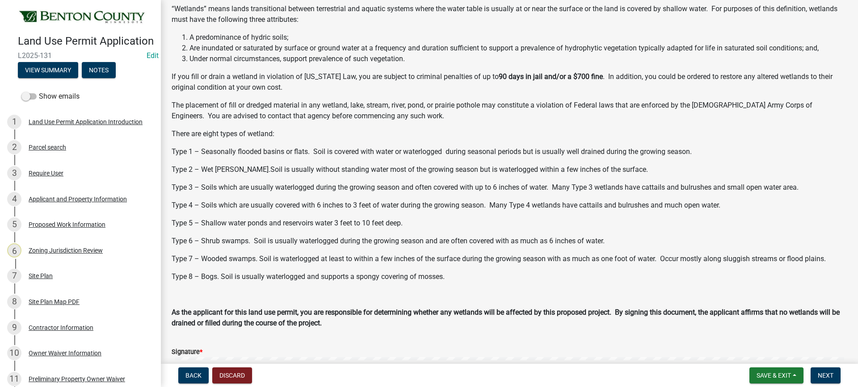
scroll to position [255, 0]
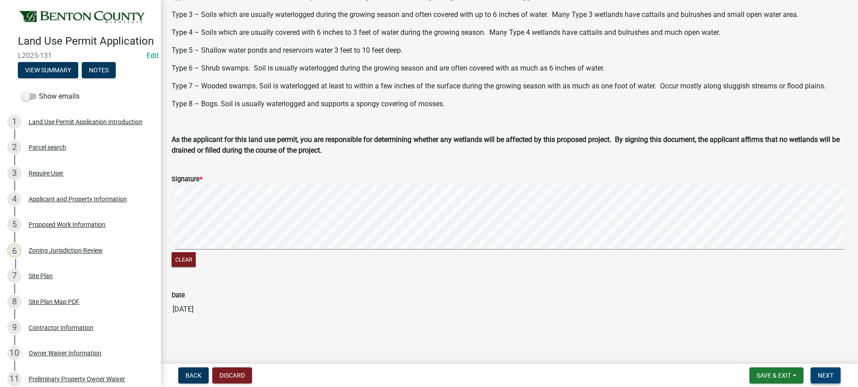
click at [825, 375] on span "Next" at bounding box center [825, 375] width 16 height 7
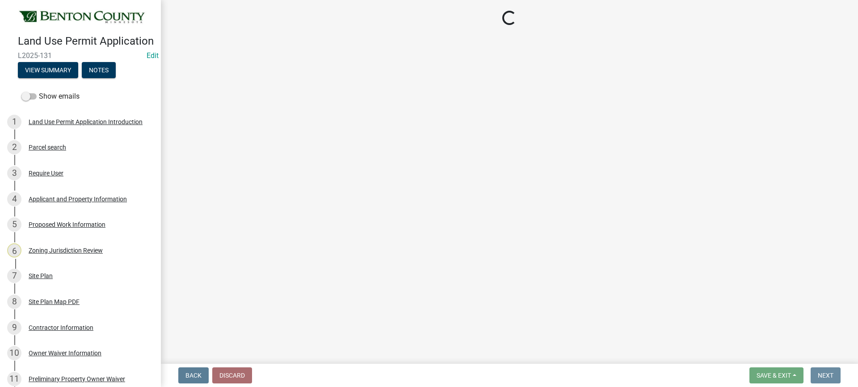
scroll to position [0, 0]
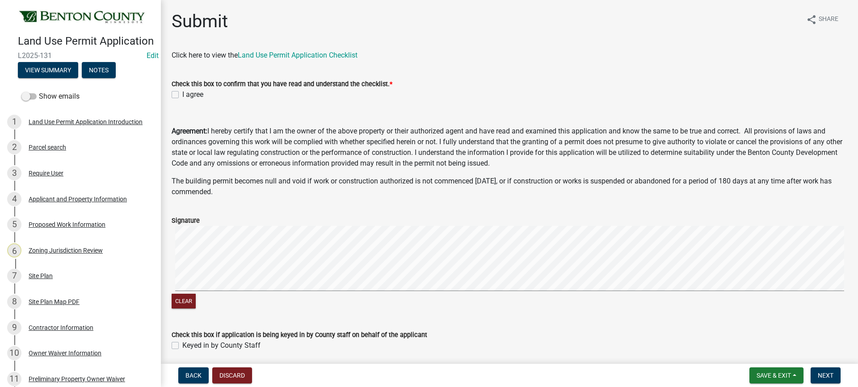
drag, startPoint x: 174, startPoint y: 94, endPoint x: 179, endPoint y: 100, distance: 7.6
click at [182, 94] on label "I agree" at bounding box center [192, 94] width 21 height 11
click at [182, 94] on input "I agree" at bounding box center [185, 92] width 6 height 6
checkbox input "true"
click at [254, 291] on signature-pad at bounding box center [509, 260] width 675 height 68
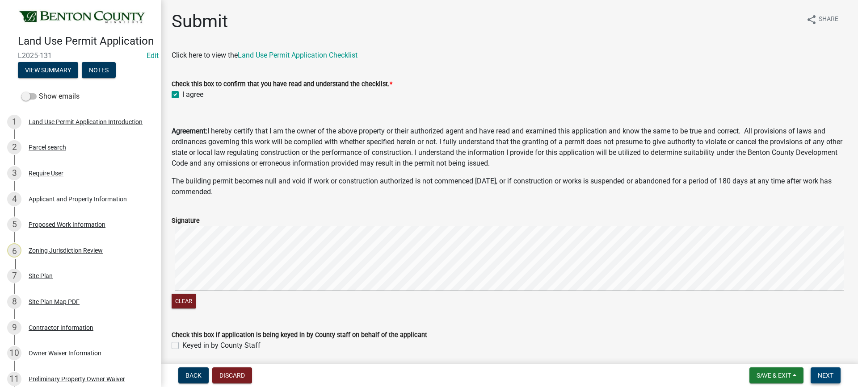
click at [816, 376] on button "Next" at bounding box center [825, 376] width 30 height 16
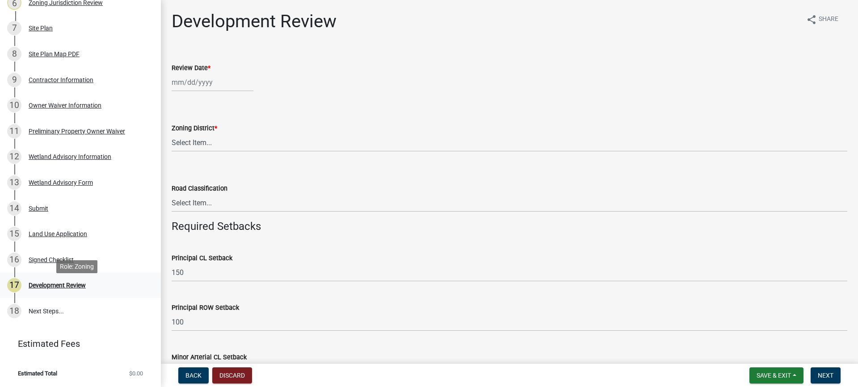
scroll to position [254, 0]
click at [53, 237] on div "Land Use Application" at bounding box center [58, 234] width 59 height 6
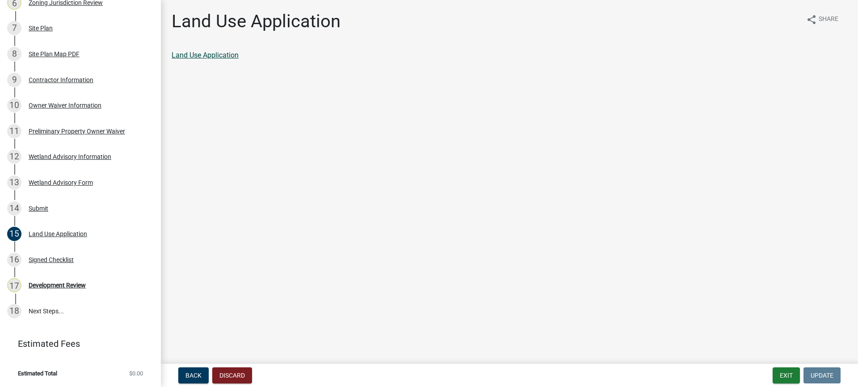
click at [221, 59] on link "Land Use Application" at bounding box center [205, 55] width 67 height 8
